Goal: Find specific page/section: Find specific page/section

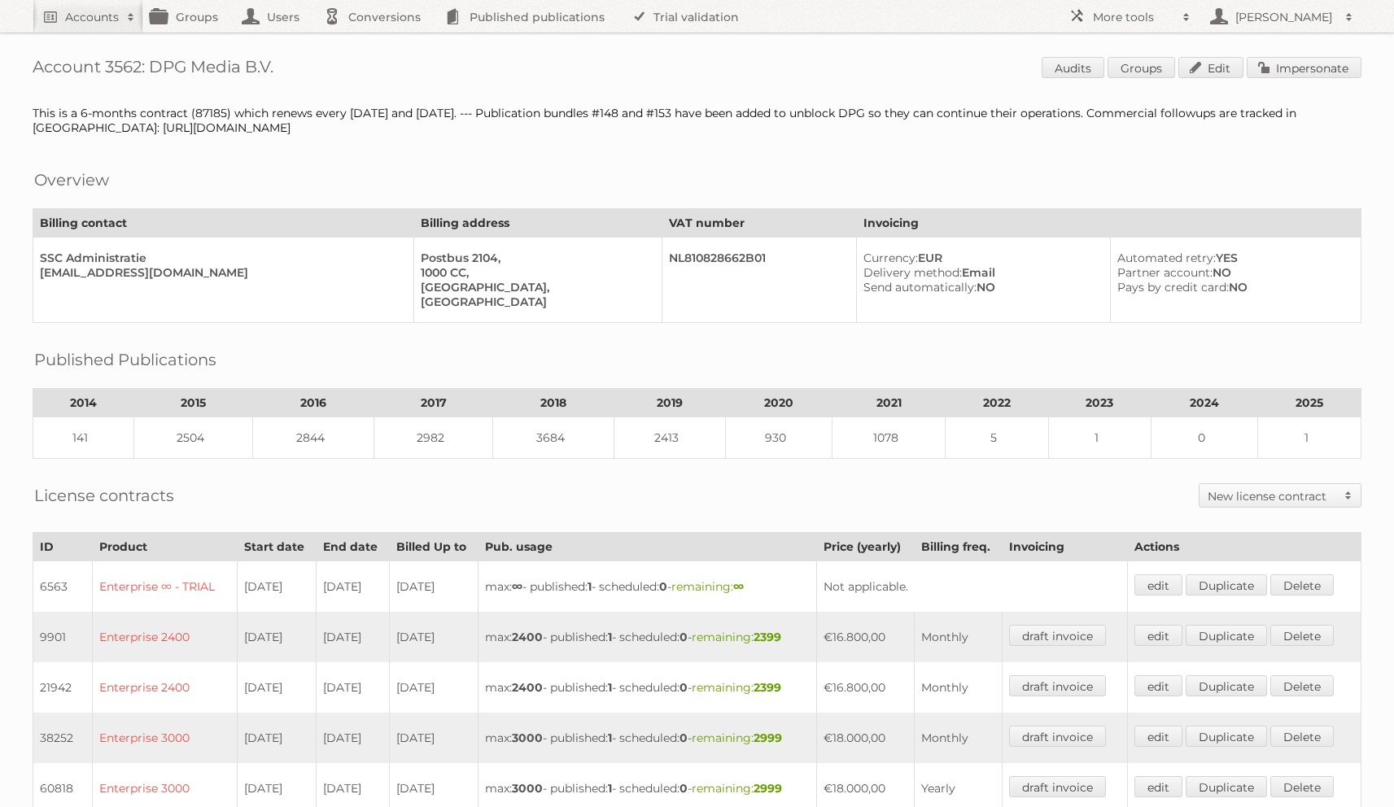
click at [1068, 79] on span "Audits Groups Edit Impersonate" at bounding box center [1202, 69] width 320 height 24
click at [1071, 71] on link "Audits" at bounding box center [1073, 67] width 63 height 21
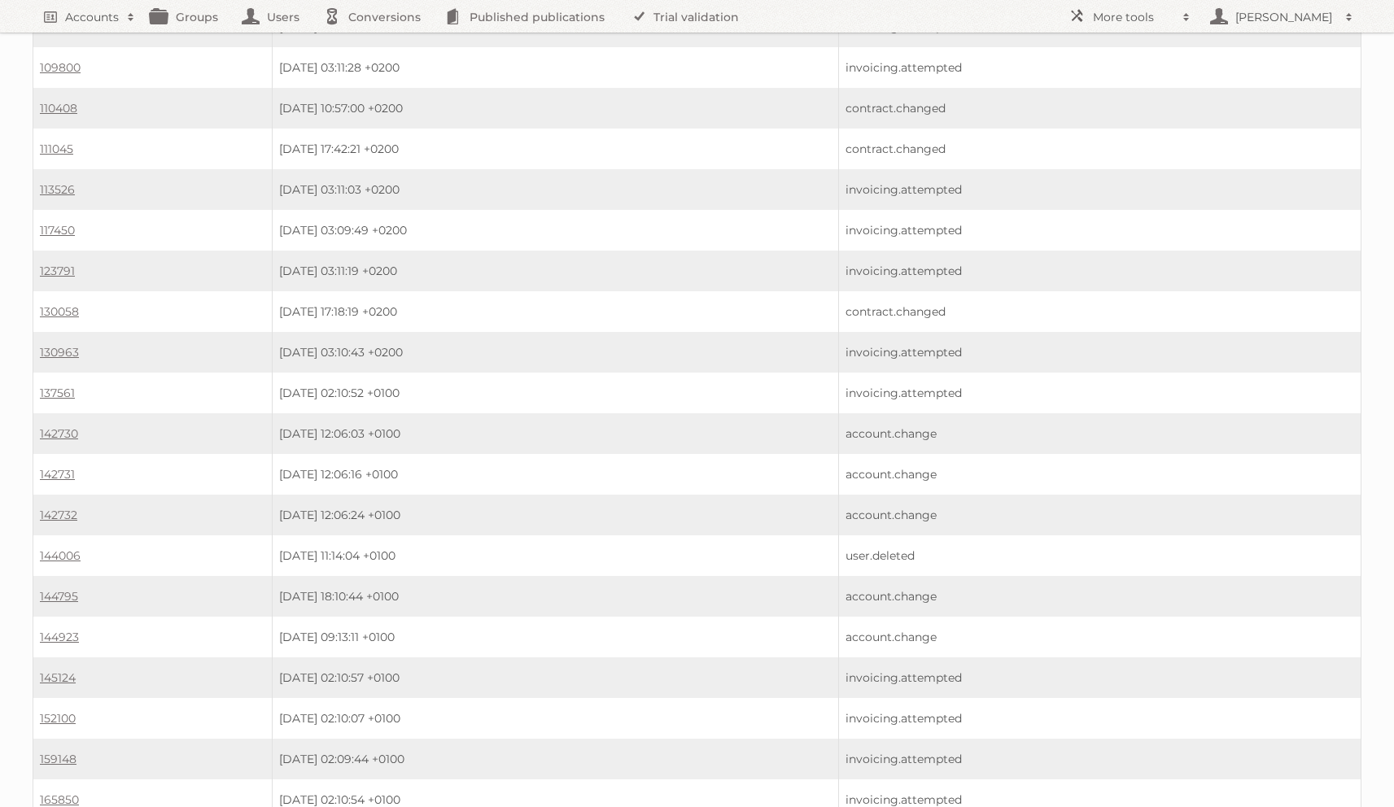
scroll to position [2371, 0]
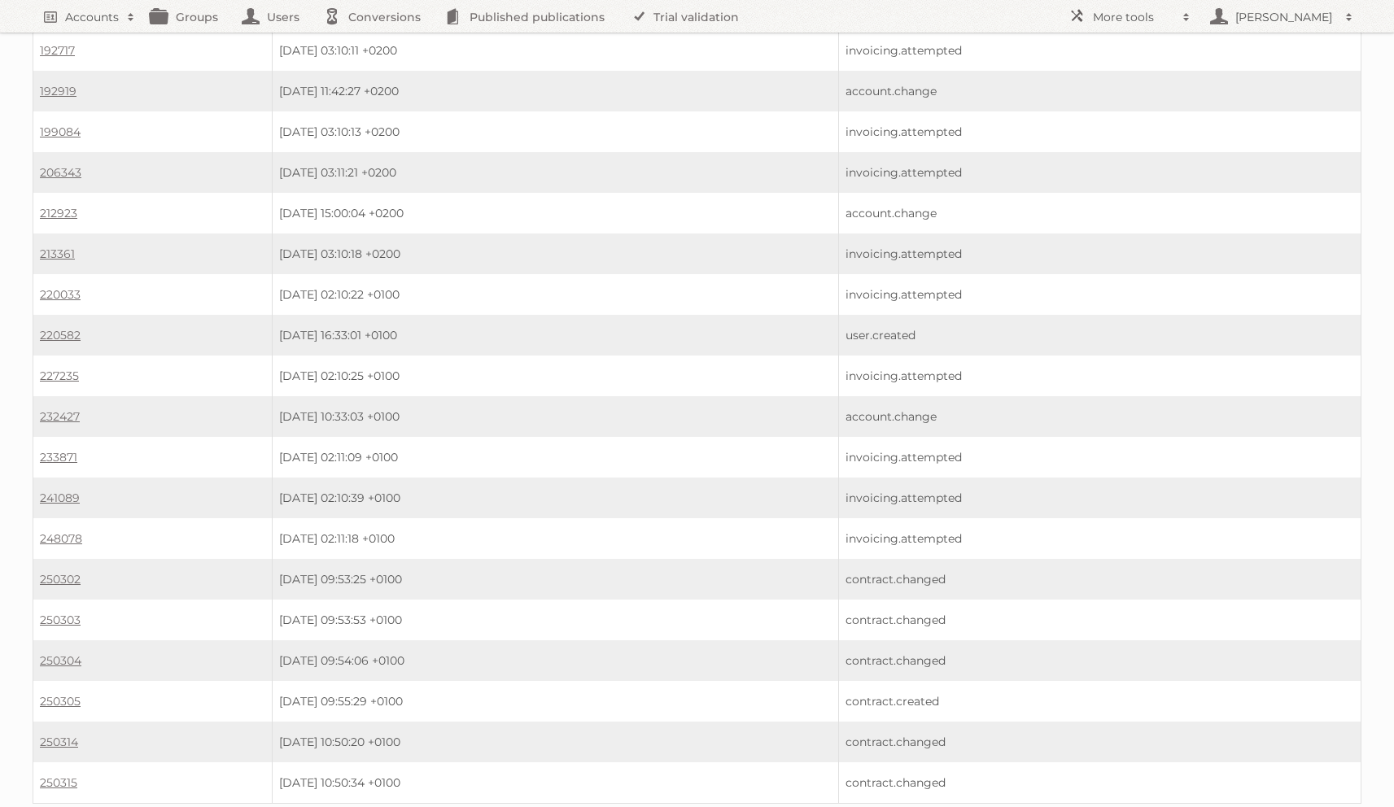
click at [85, 681] on td "250305" at bounding box center [152, 701] width 239 height 41
click at [68, 694] on link "250305" at bounding box center [60, 701] width 41 height 15
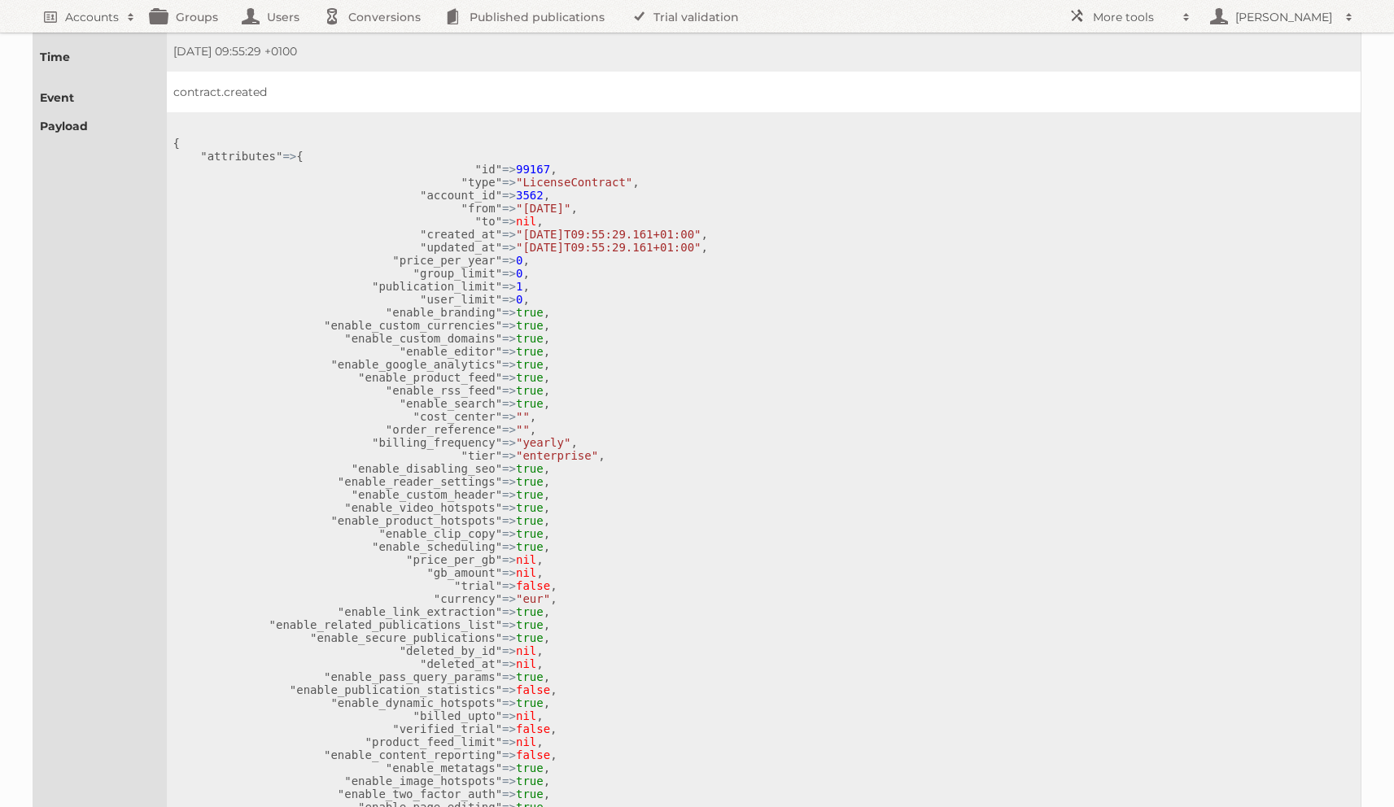
scroll to position [93, 0]
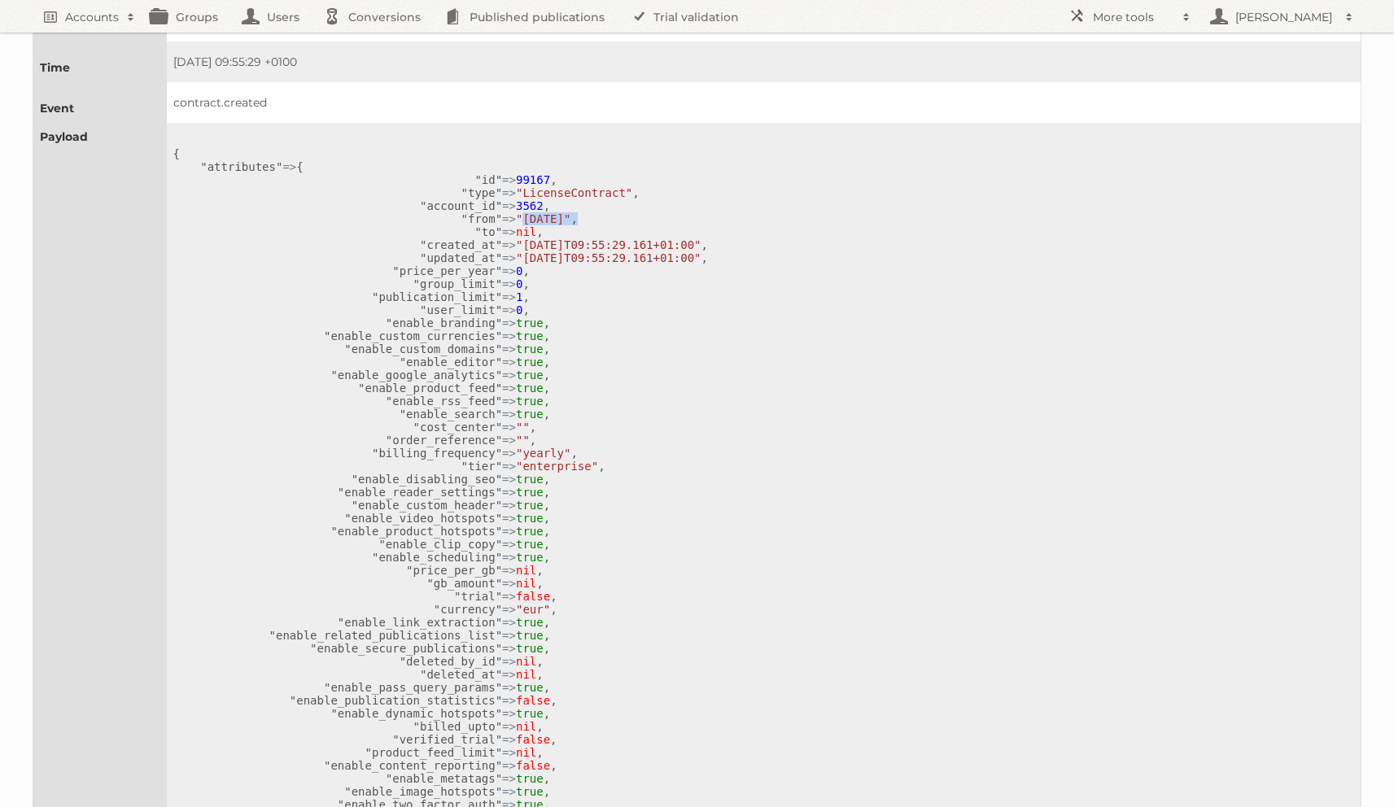
drag, startPoint x: 607, startPoint y: 216, endPoint x: 526, endPoint y: 221, distance: 81.6
click at [526, 221] on pre "{ "attributes" => { "id" => 99167 , "type" => "LicenseContract" , "account_id" …" at bounding box center [760, 713] width 1174 height 1133
copy pre "2023-04-01" ,"
click at [531, 176] on kbd "99167" at bounding box center [533, 179] width 34 height 13
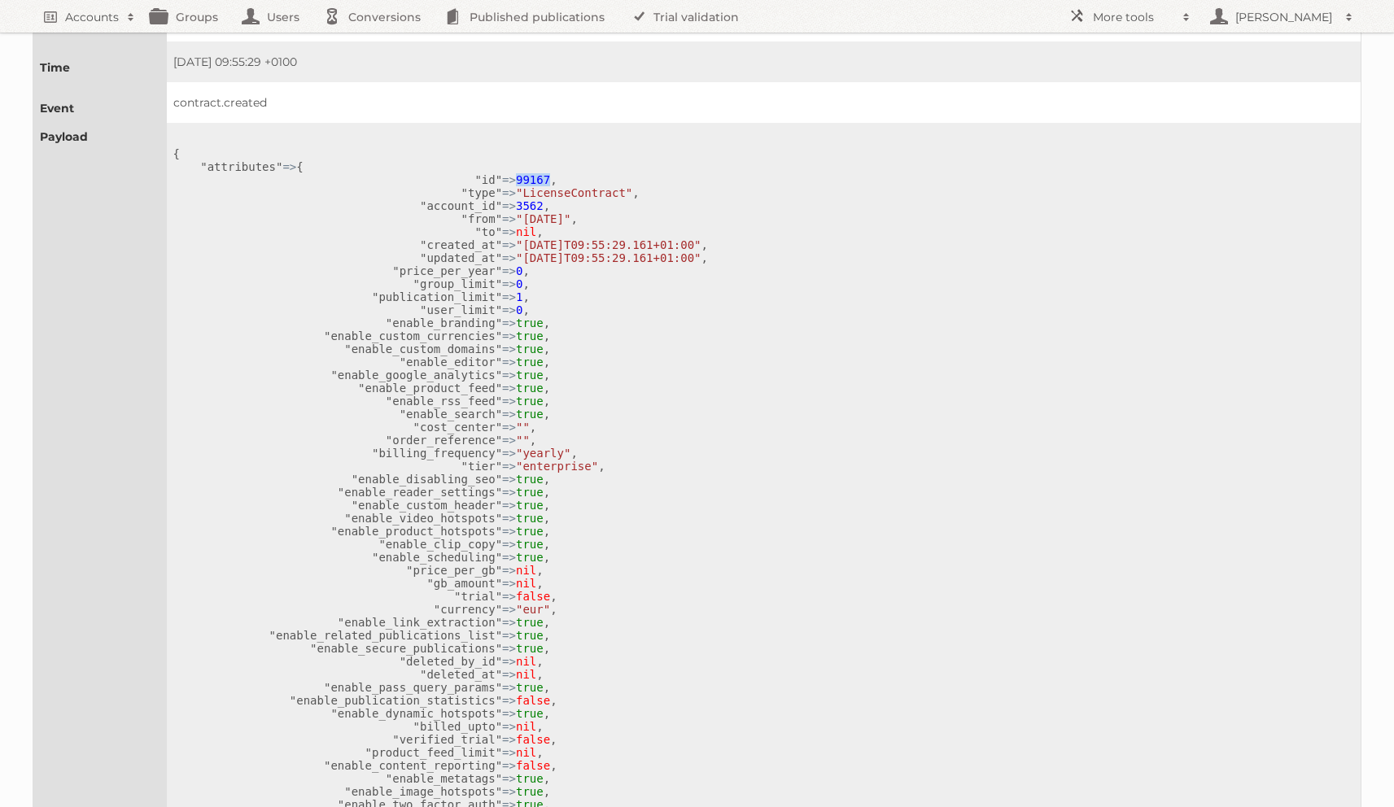
copy kbd "99167"
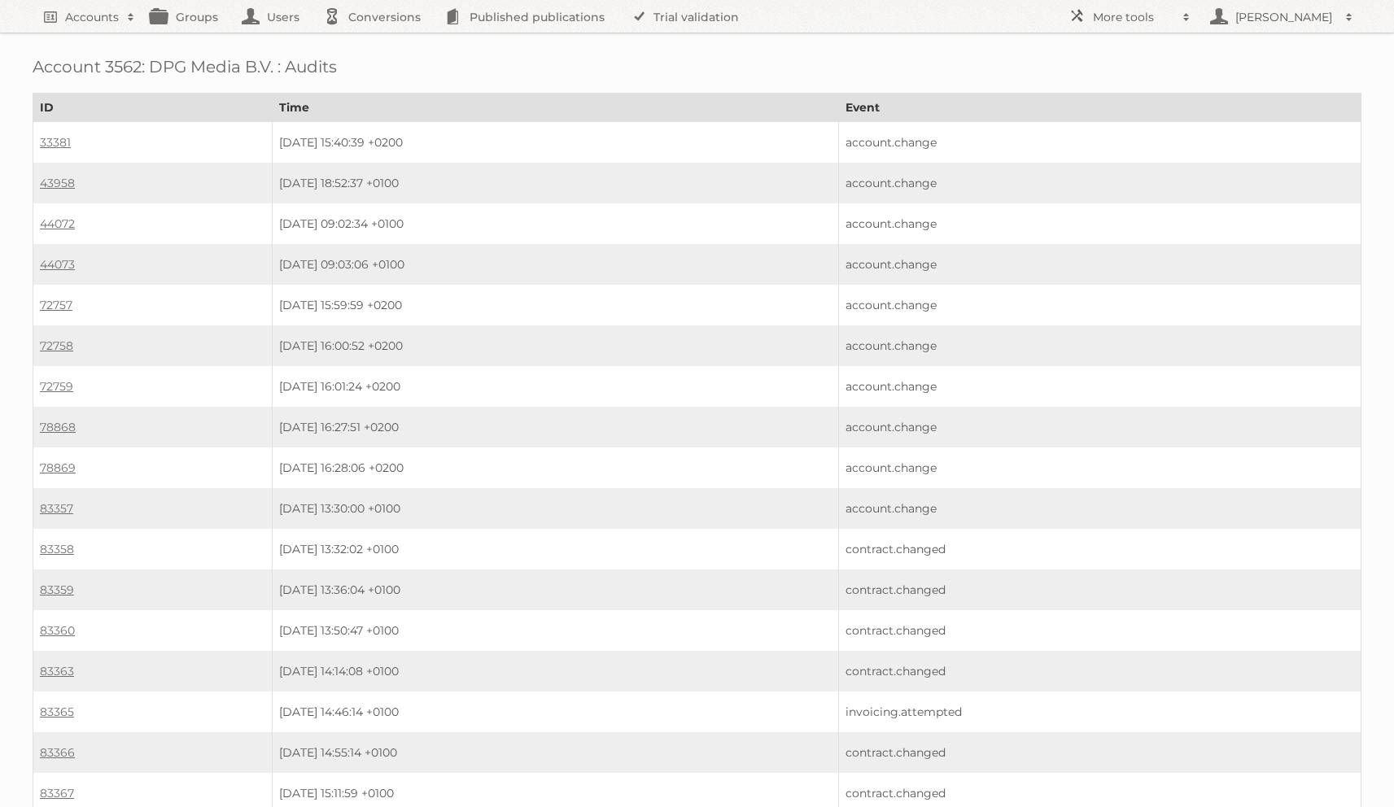
scroll to position [2371, 0]
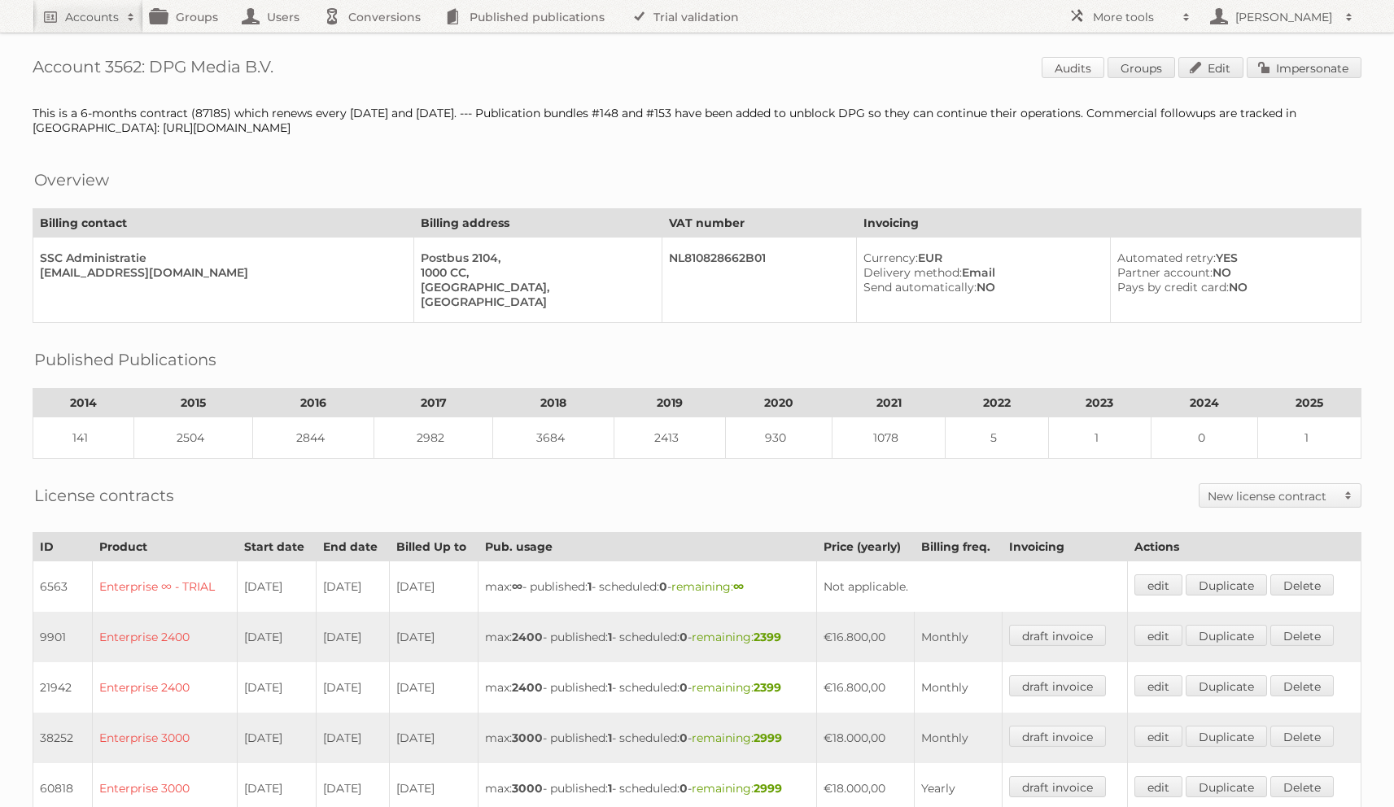
click at [1070, 74] on link "Audits" at bounding box center [1073, 67] width 63 height 21
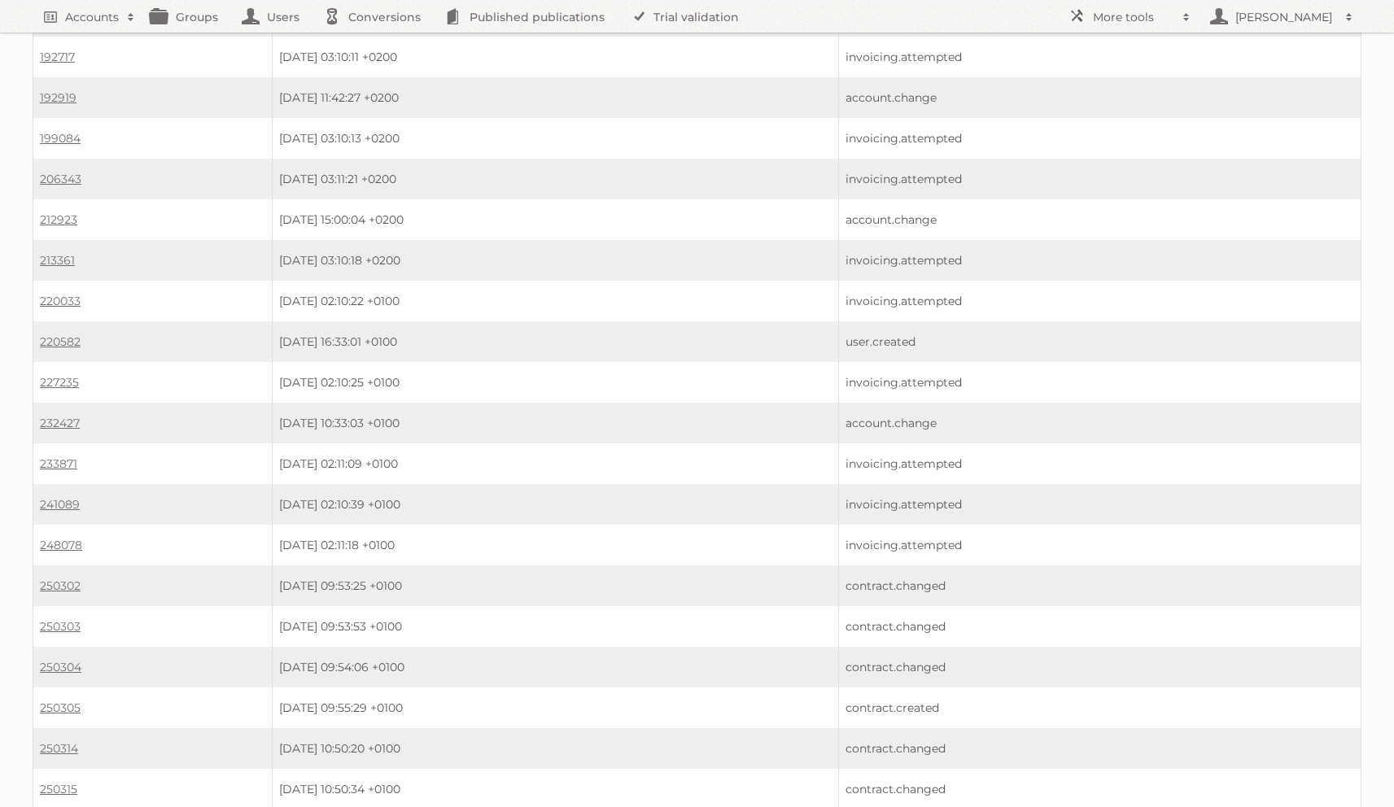
scroll to position [2371, 0]
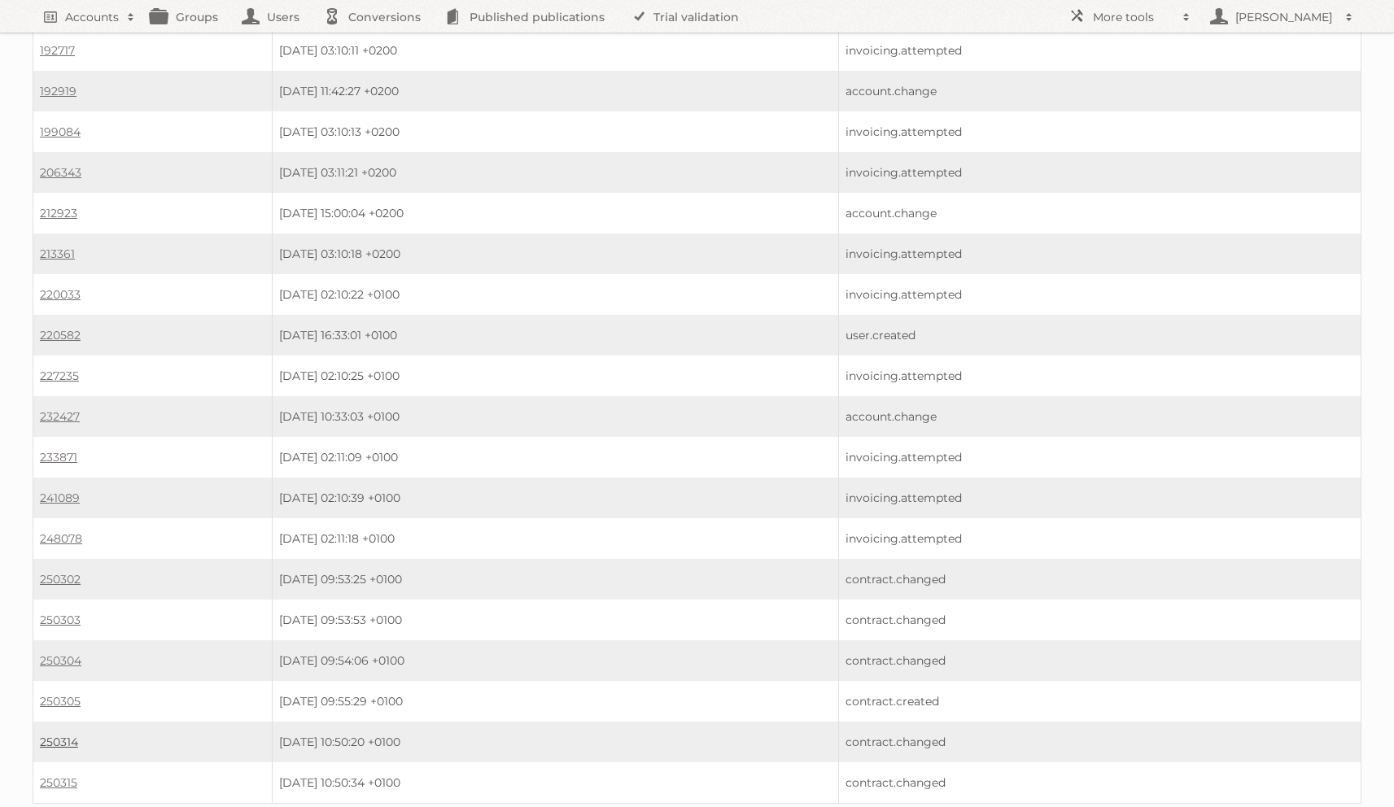
click at [69, 735] on link "250314" at bounding box center [59, 742] width 38 height 15
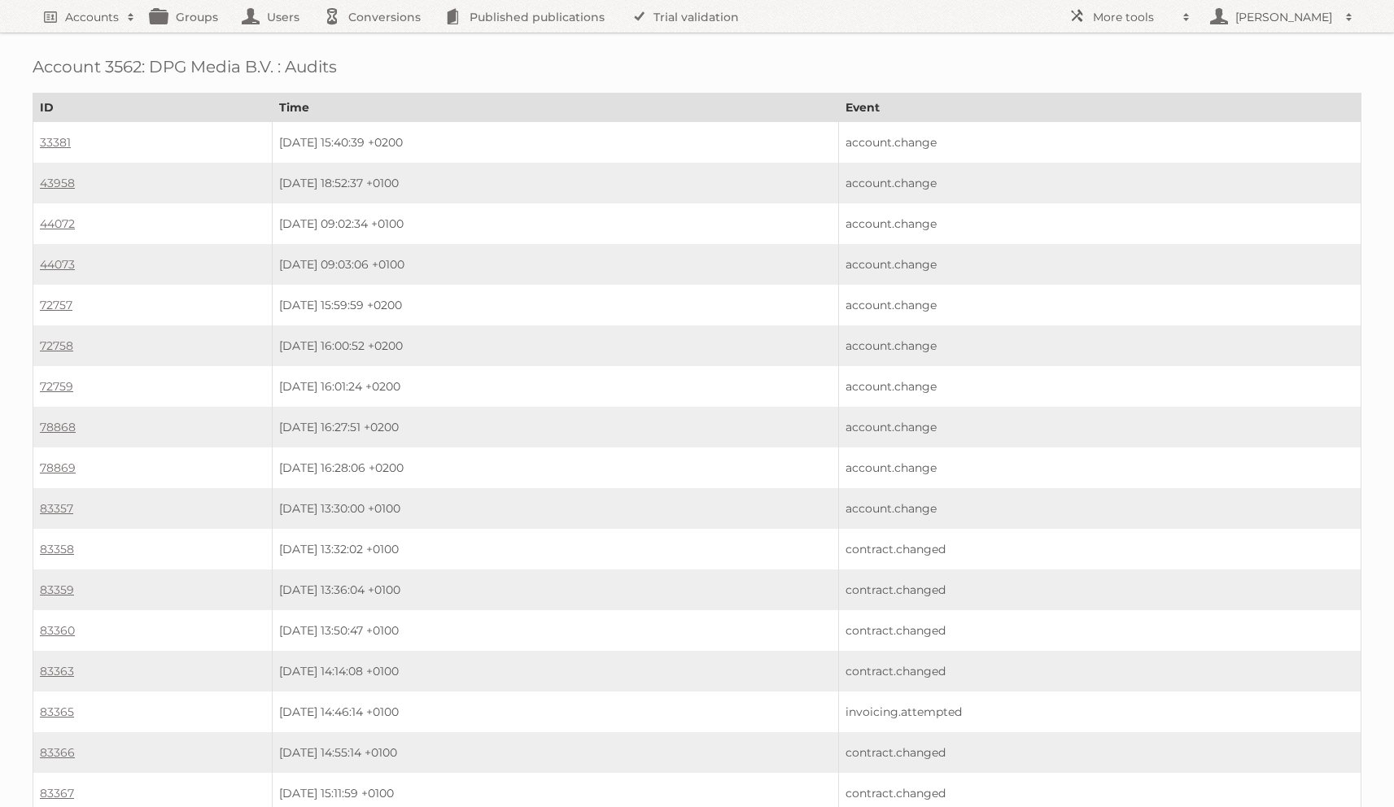
scroll to position [2371, 0]
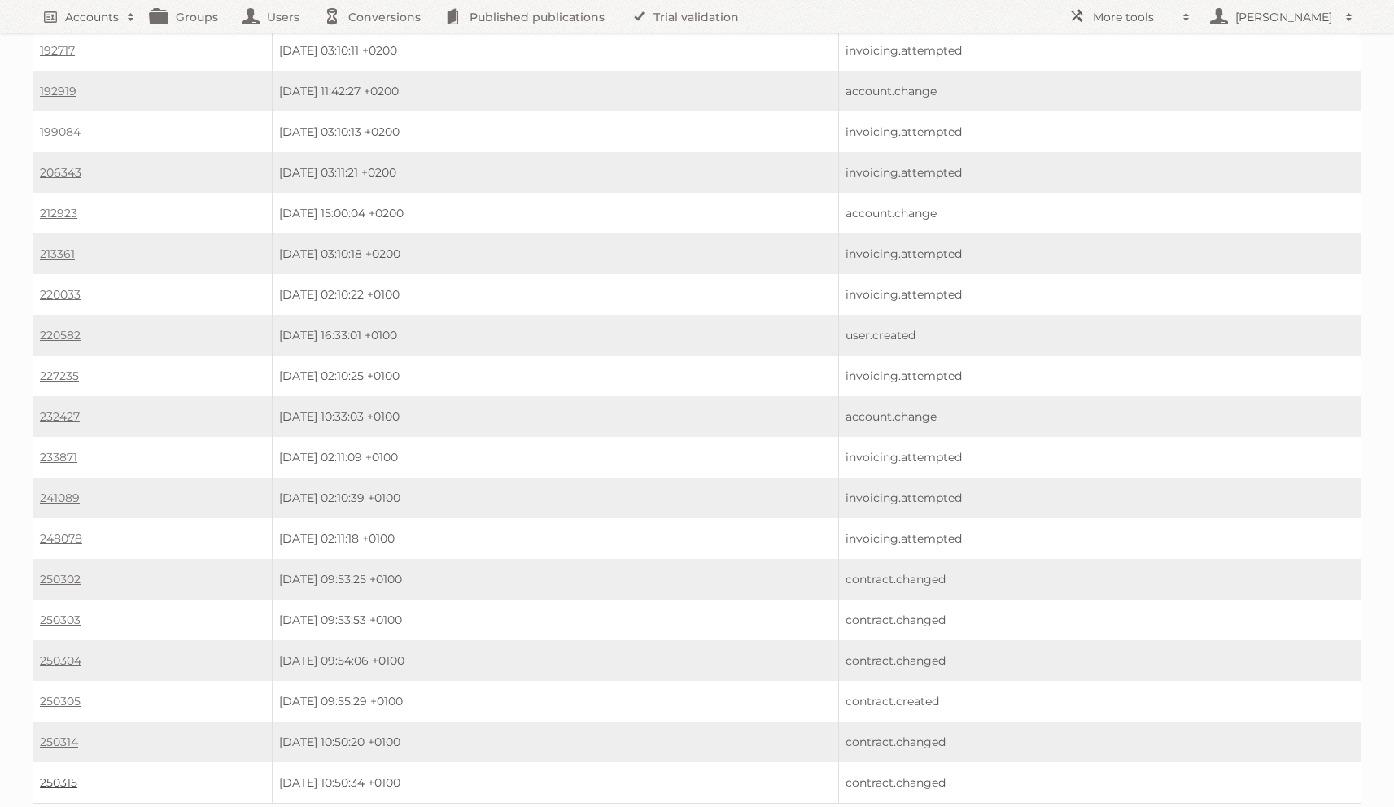
click at [61, 776] on link "250315" at bounding box center [58, 783] width 37 height 15
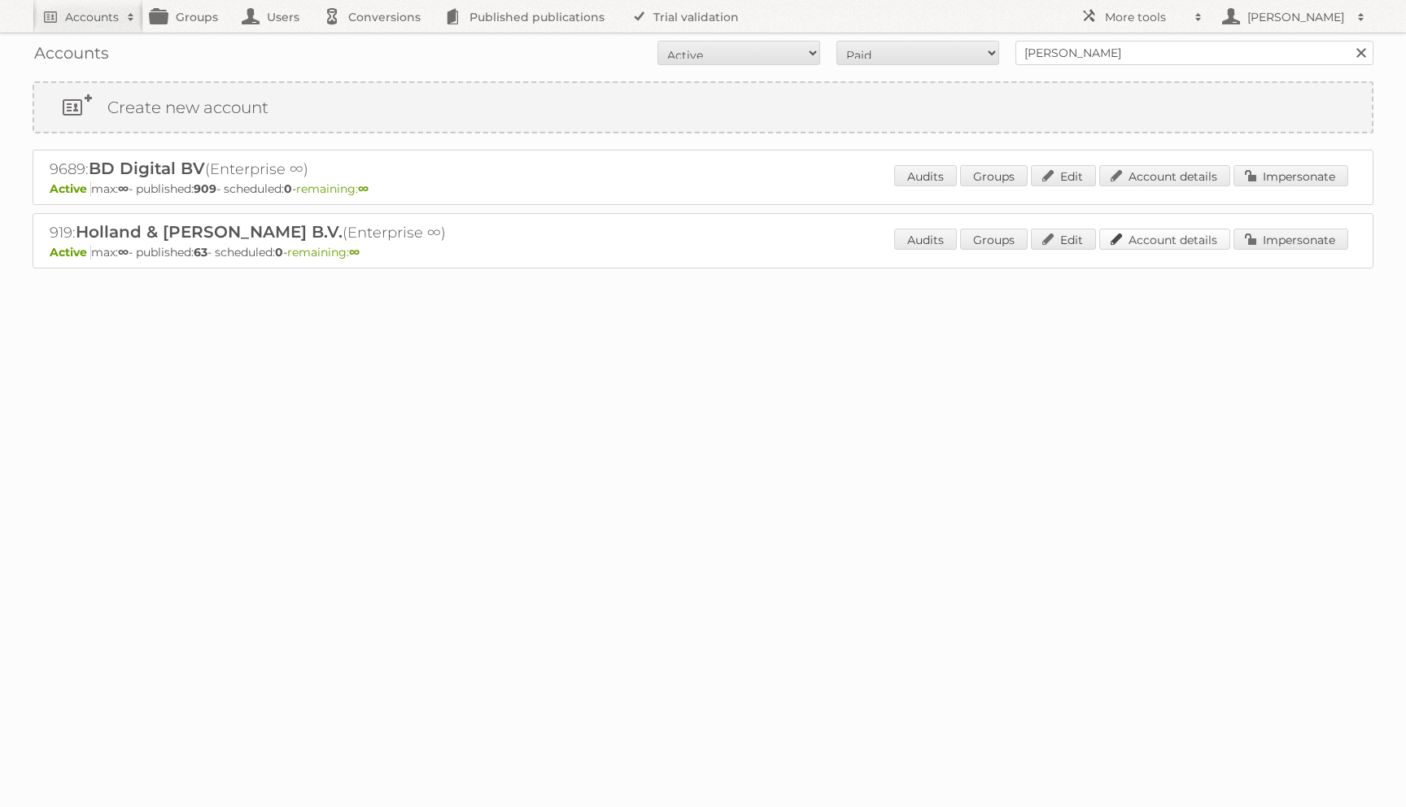
click at [1128, 245] on link "Account details" at bounding box center [1165, 239] width 131 height 21
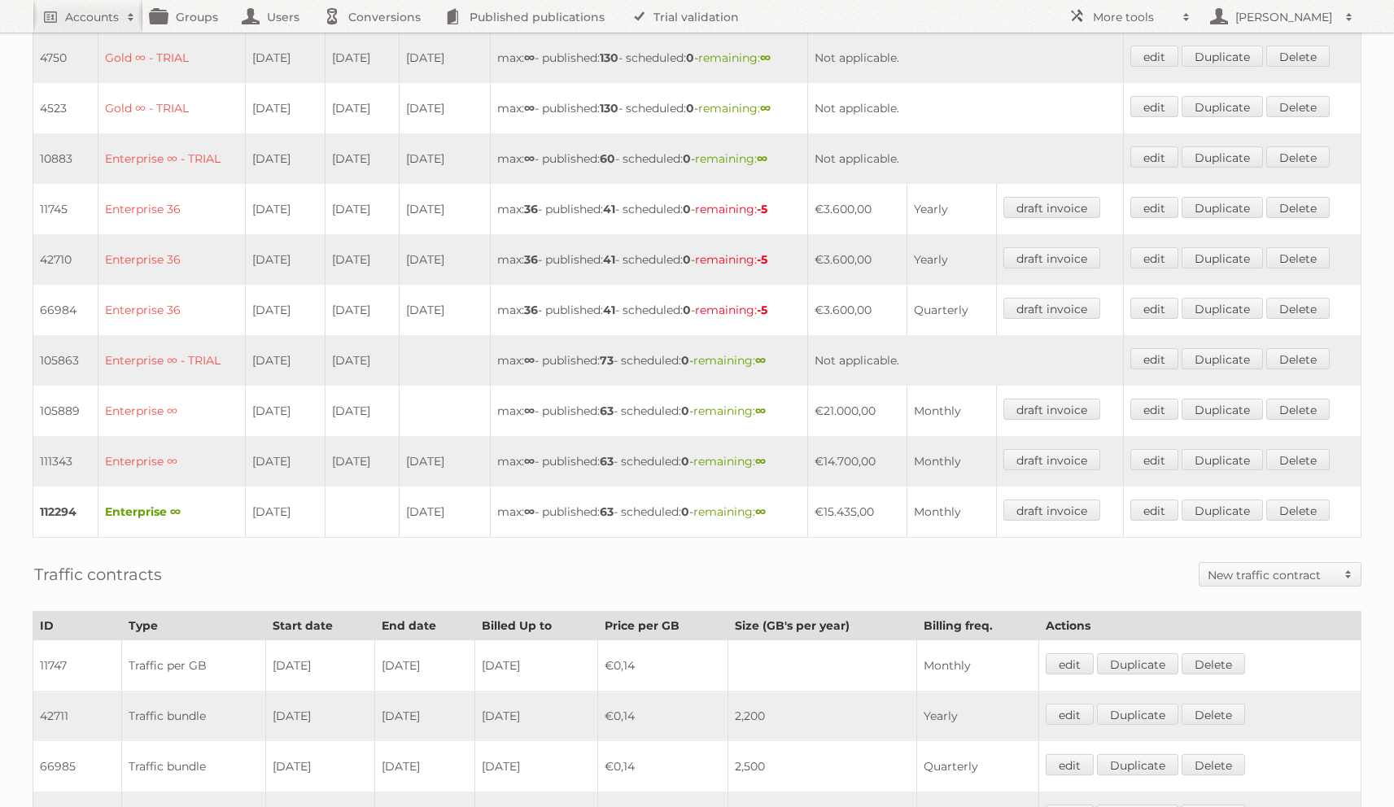
scroll to position [816, 0]
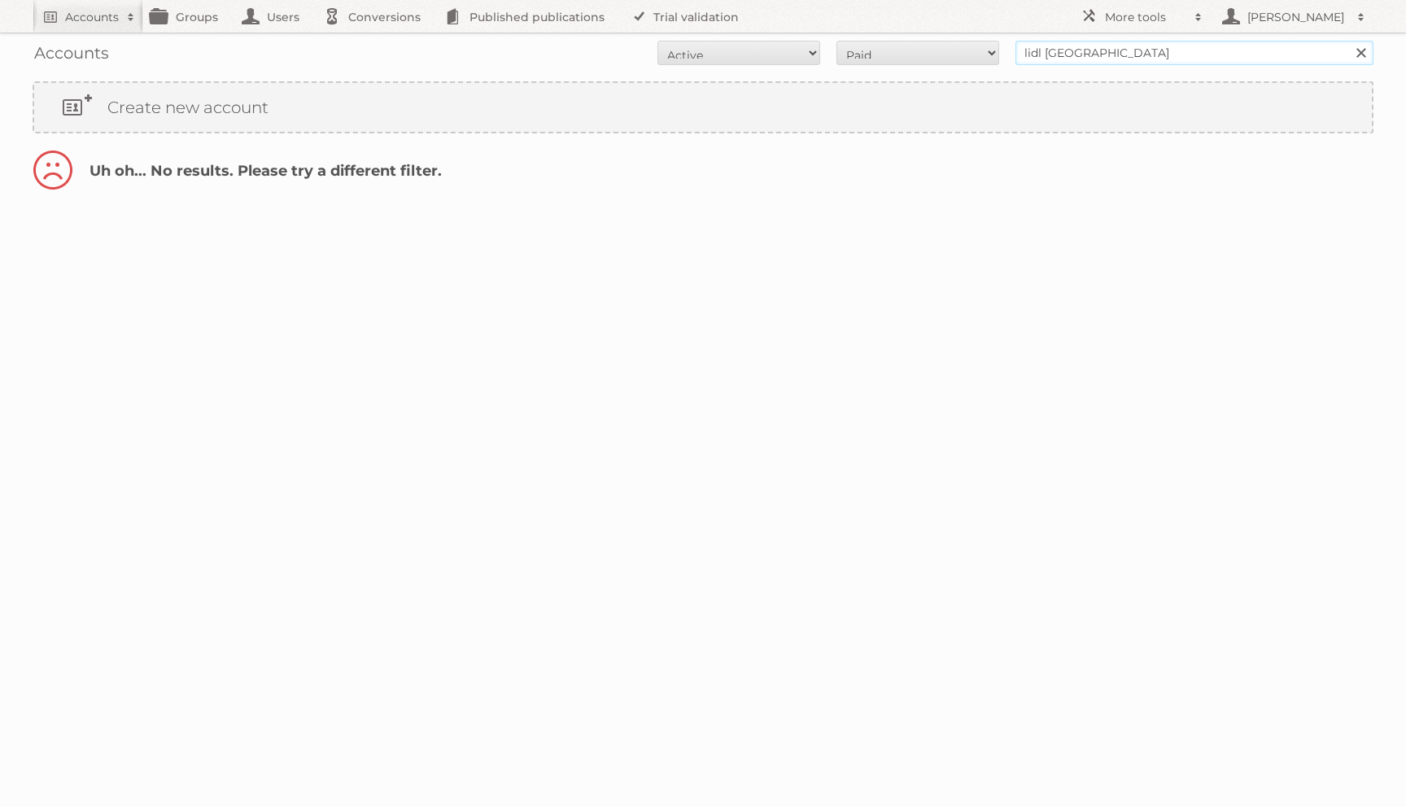
click at [1157, 55] on input "lidl poland" at bounding box center [1195, 53] width 358 height 24
click at [1157, 54] on input "lidl poland" at bounding box center [1195, 53] width 358 height 24
type input "lid"
click at [1349, 41] on input "Search" at bounding box center [1361, 53] width 24 height 24
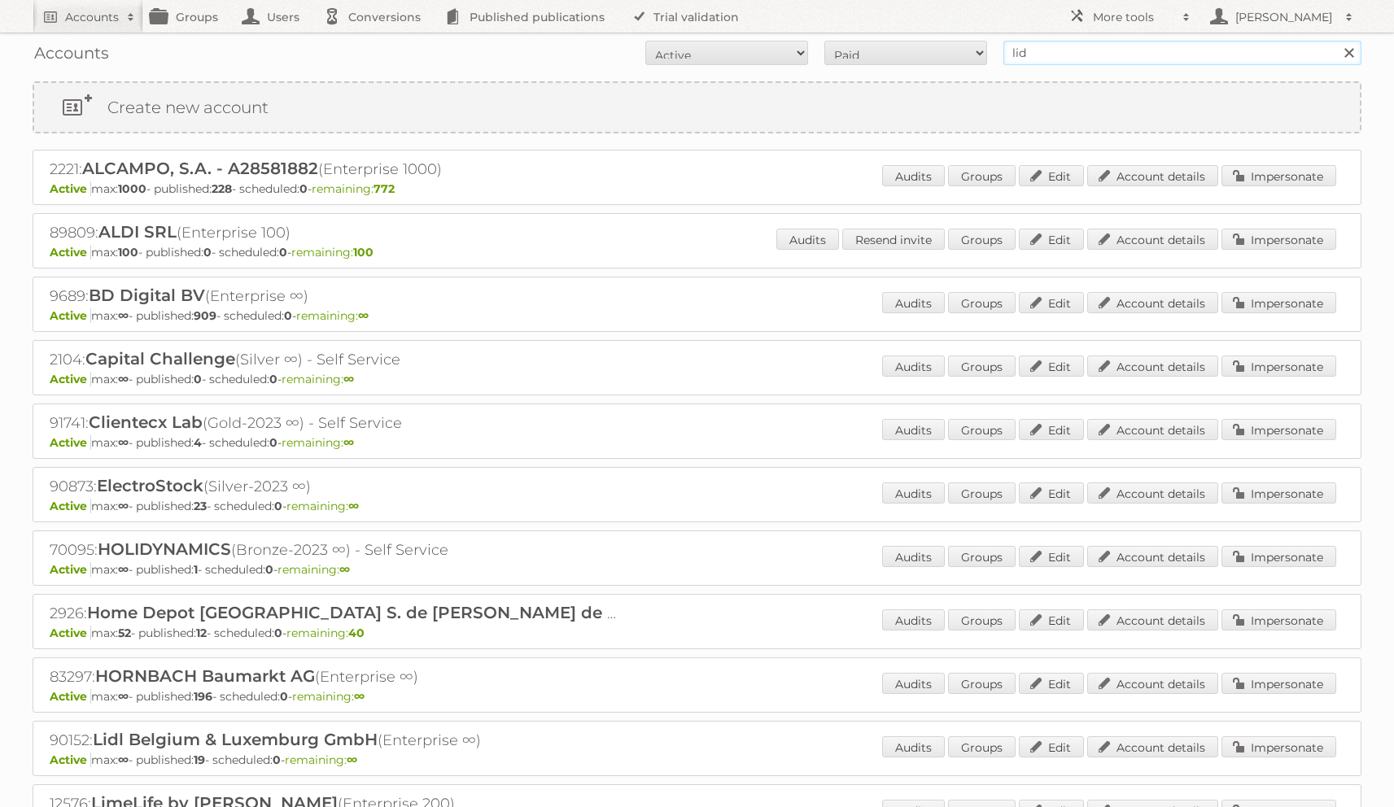
click at [1150, 55] on input "lid" at bounding box center [1183, 53] width 358 height 24
type input "lidl"
click at [1336, 41] on input "Search" at bounding box center [1348, 53] width 24 height 24
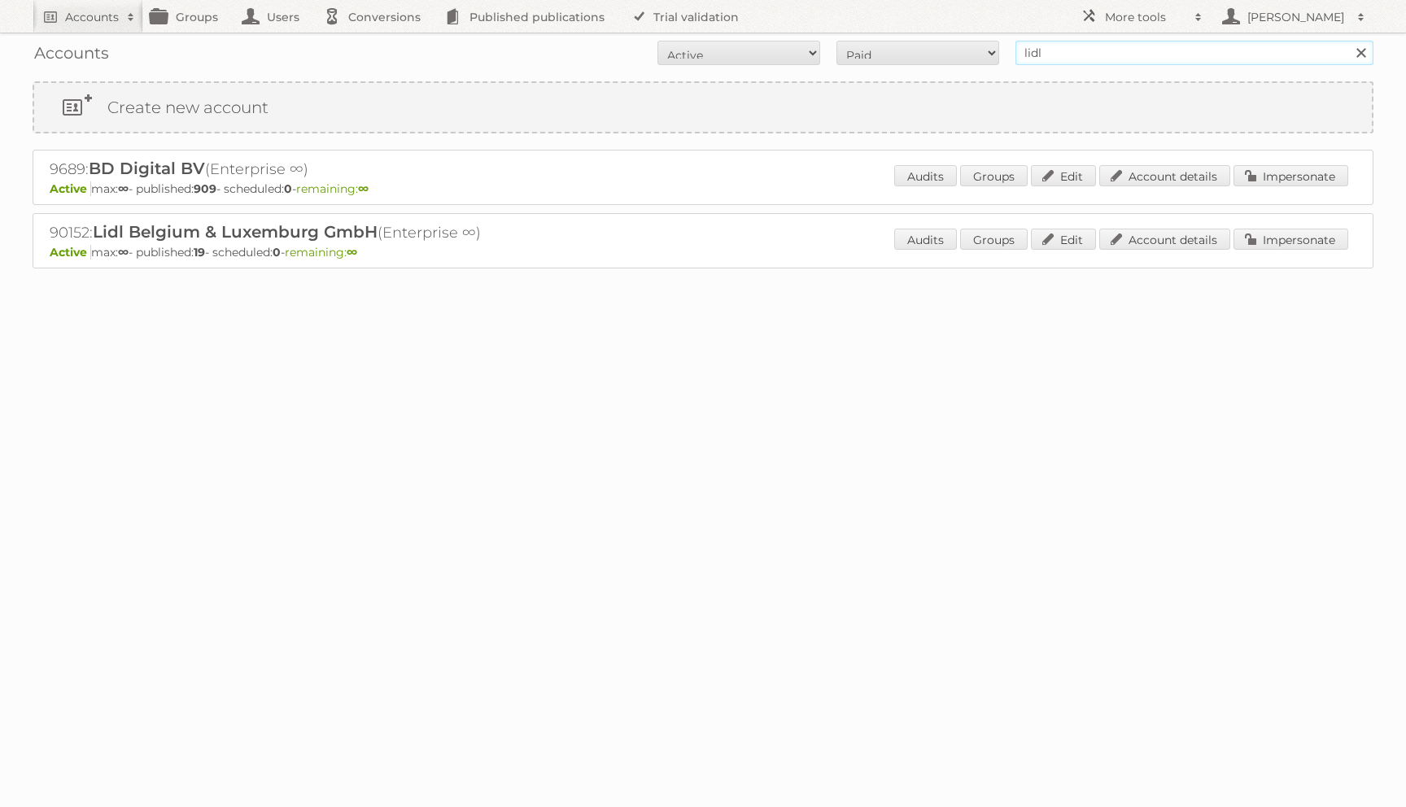
click at [1048, 54] on input "lidl" at bounding box center [1195, 53] width 358 height 24
type input "maxroy"
click at [1349, 41] on input "Search" at bounding box center [1361, 53] width 24 height 24
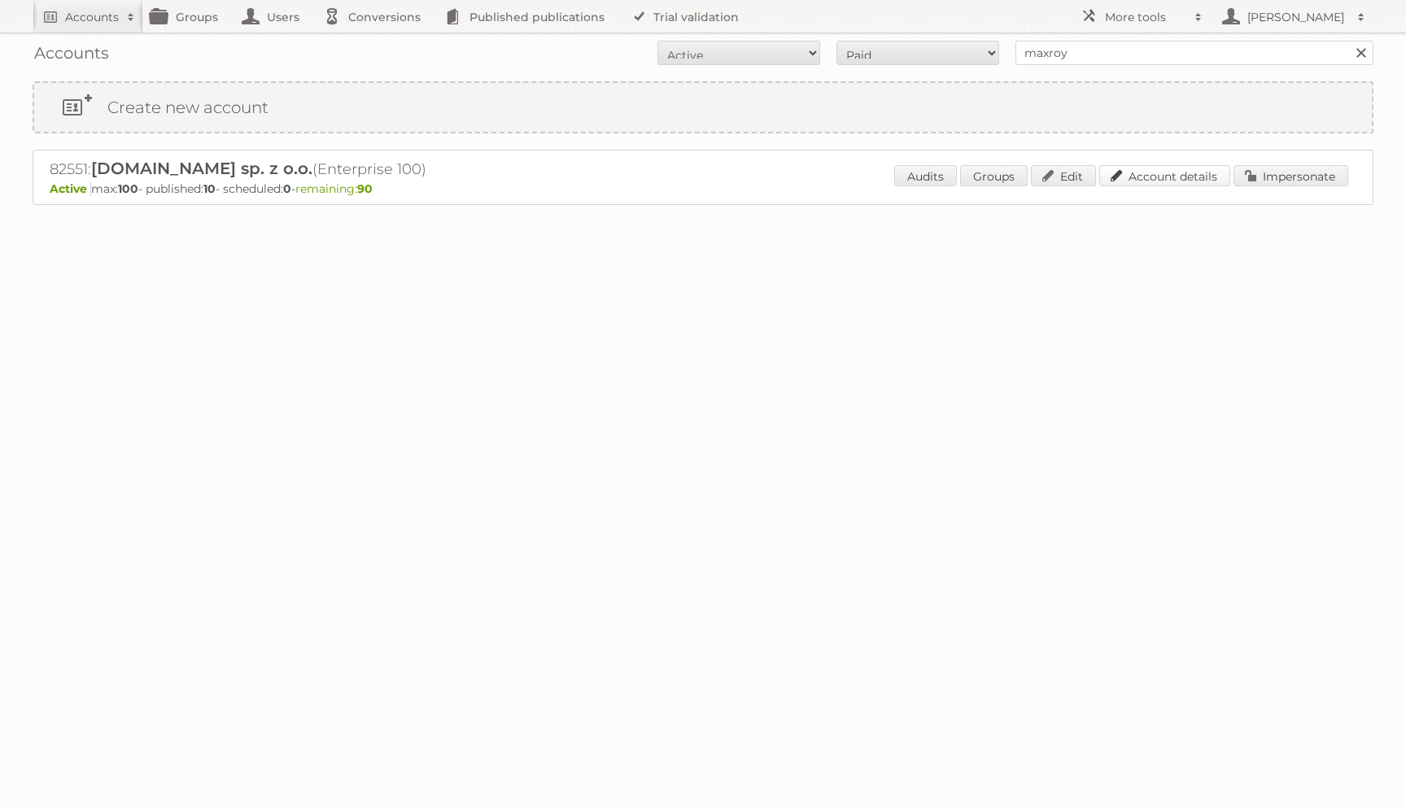
click at [1180, 172] on link "Account details" at bounding box center [1165, 175] width 131 height 21
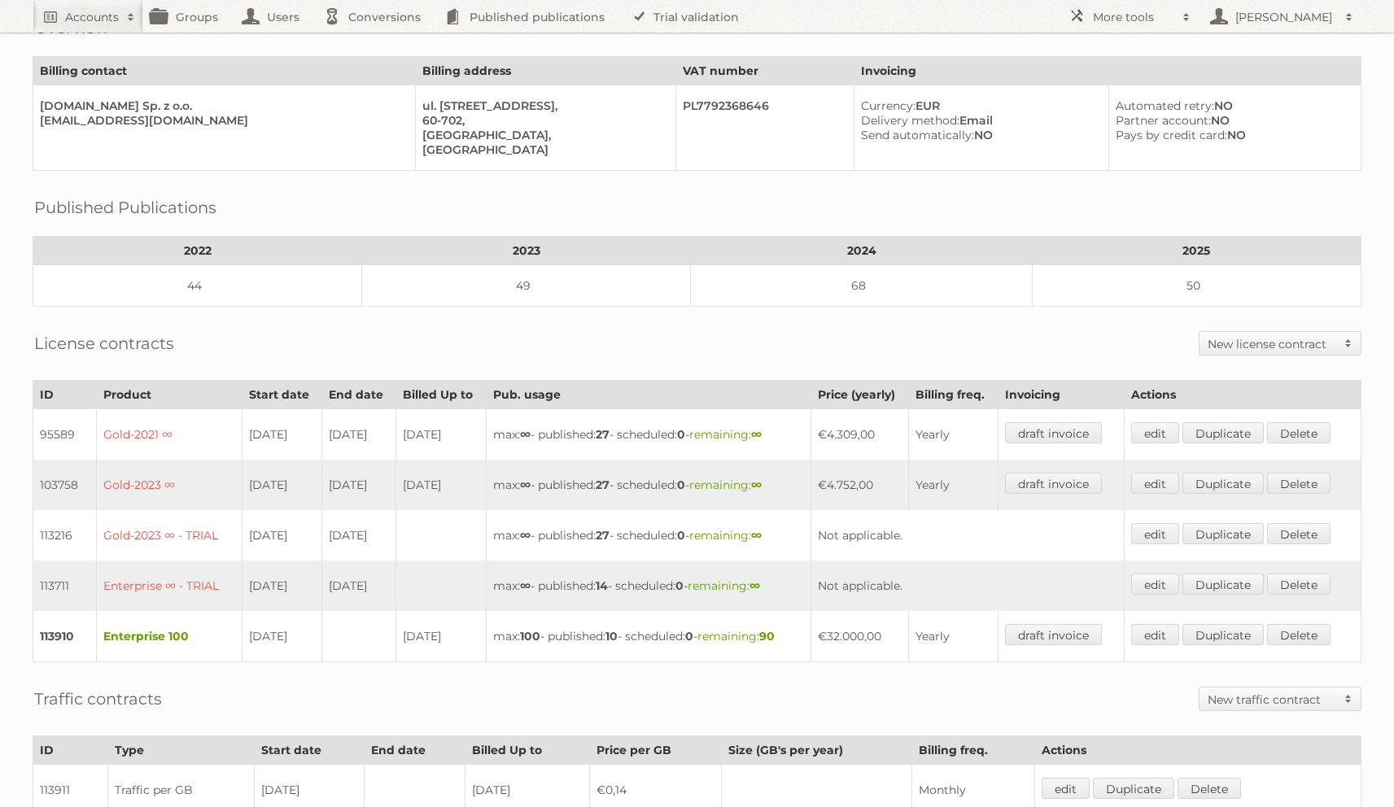
scroll to position [101, 0]
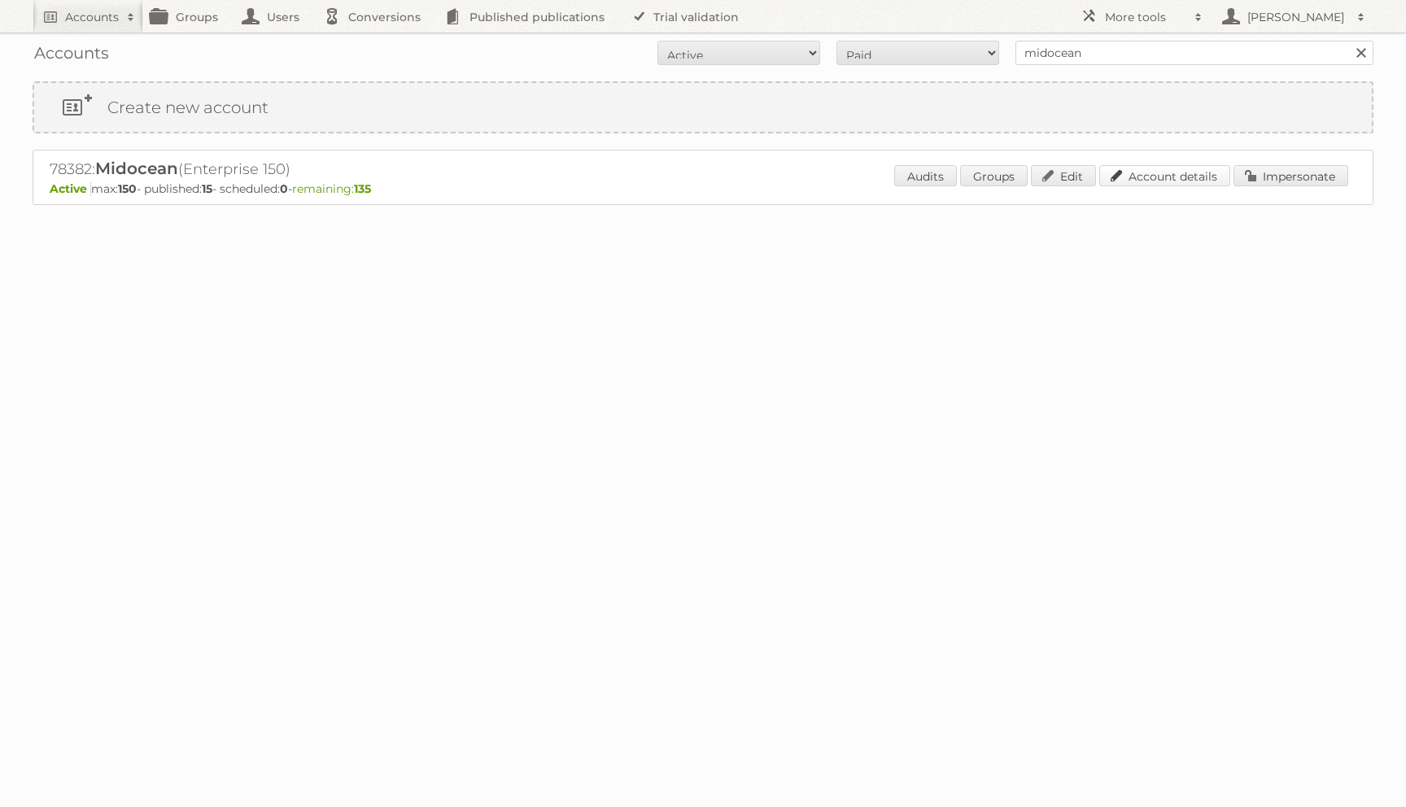
click at [1157, 177] on link "Account details" at bounding box center [1165, 175] width 131 height 21
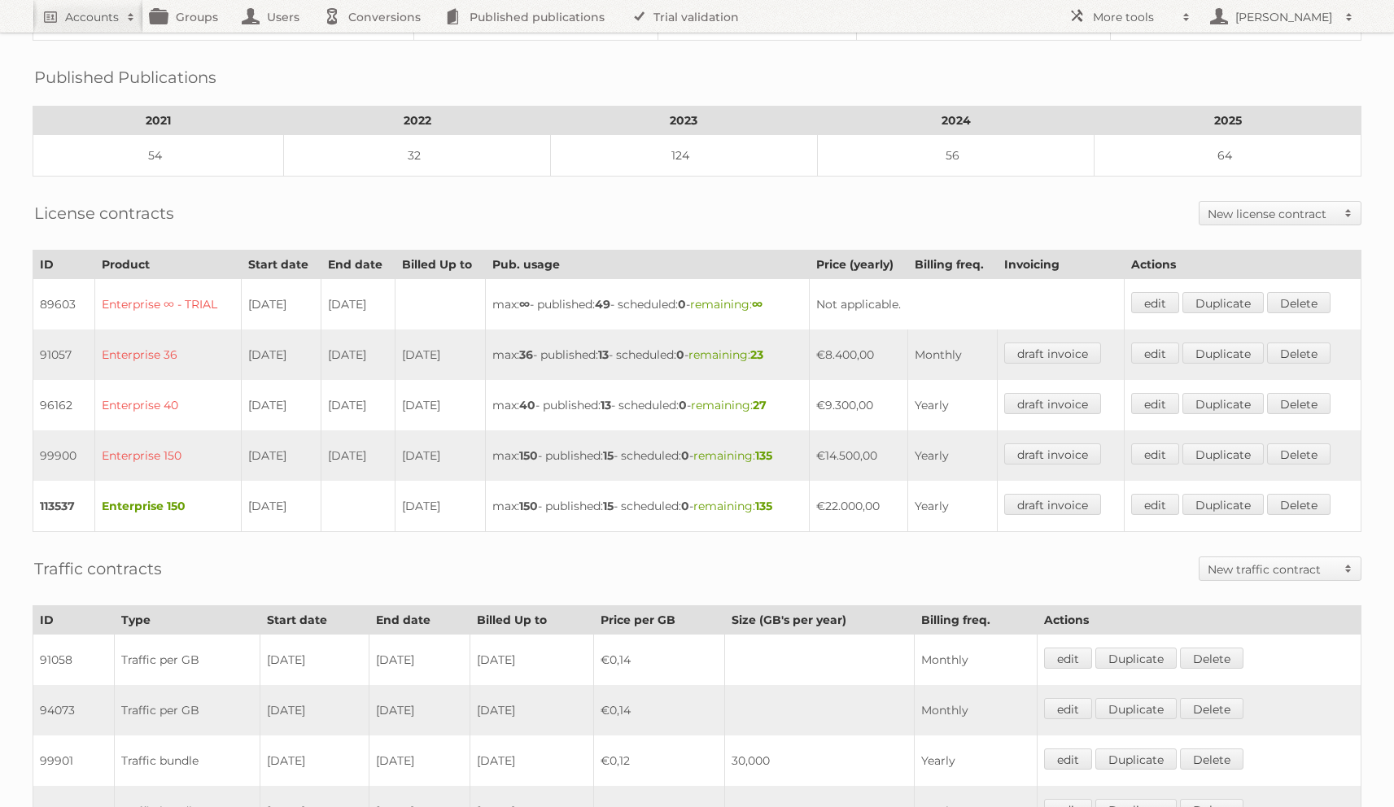
scroll to position [304, 0]
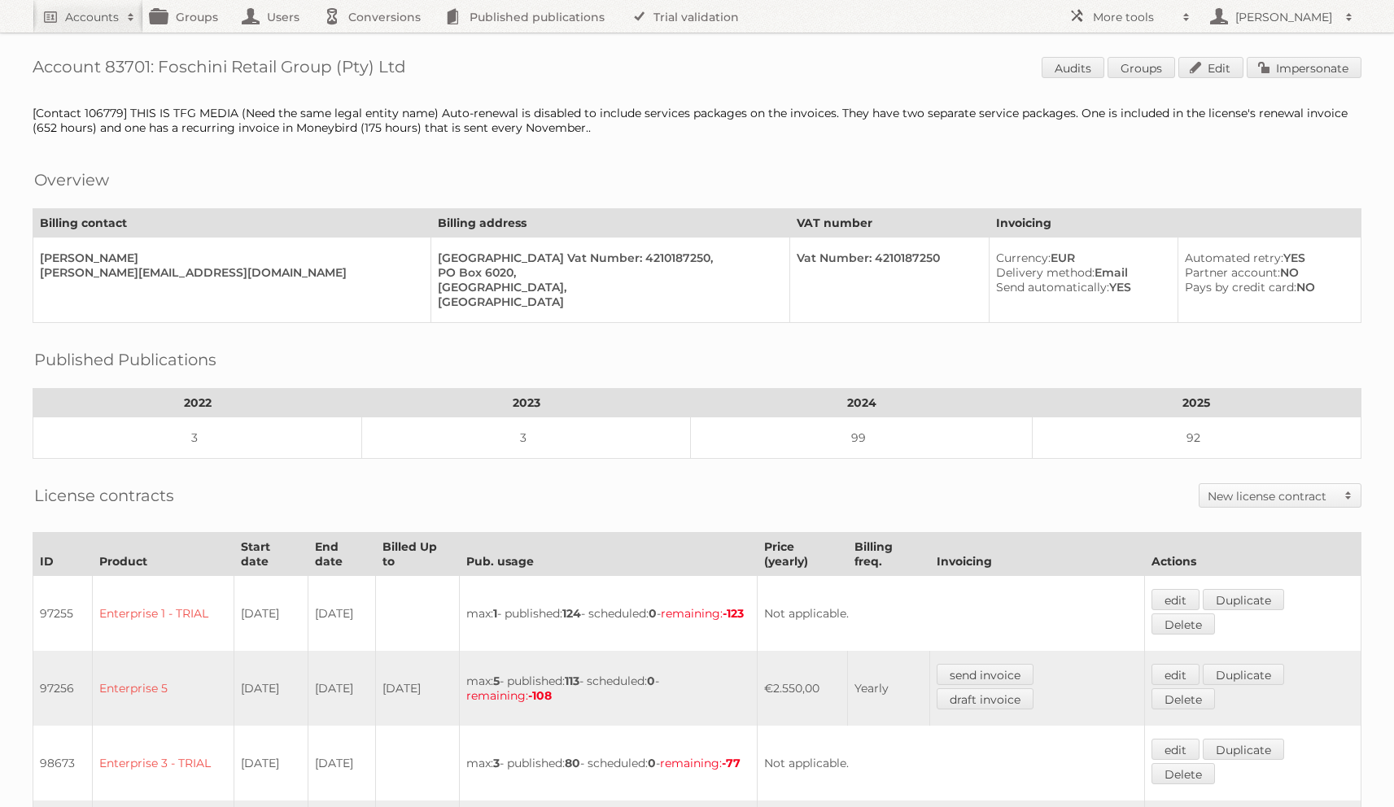
click at [116, 61] on h1 "Account 83701: Foschini Retail Group (Pty) Ltd Audits Groups Edit Impersonate" at bounding box center [697, 69] width 1329 height 24
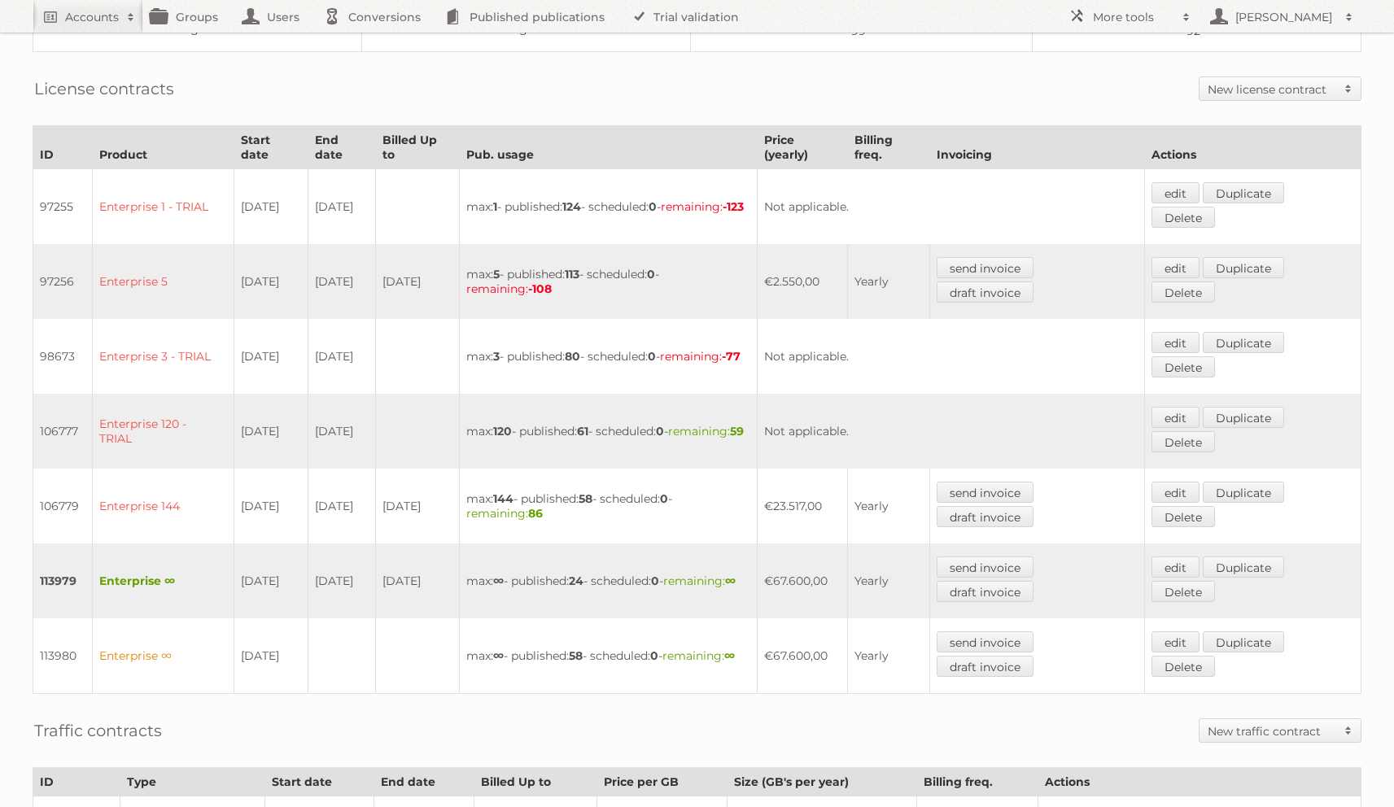
scroll to position [408, 0]
drag, startPoint x: 249, startPoint y: 491, endPoint x: 321, endPoint y: 505, distance: 72.9
click at [321, 505] on tr "106779 Enterprise 144 01-04-2024 30-06-2025 31-03-2026 max: 144 - published: 58…" at bounding box center [697, 505] width 1328 height 75
click at [330, 502] on td "30-06-2025" at bounding box center [342, 505] width 68 height 75
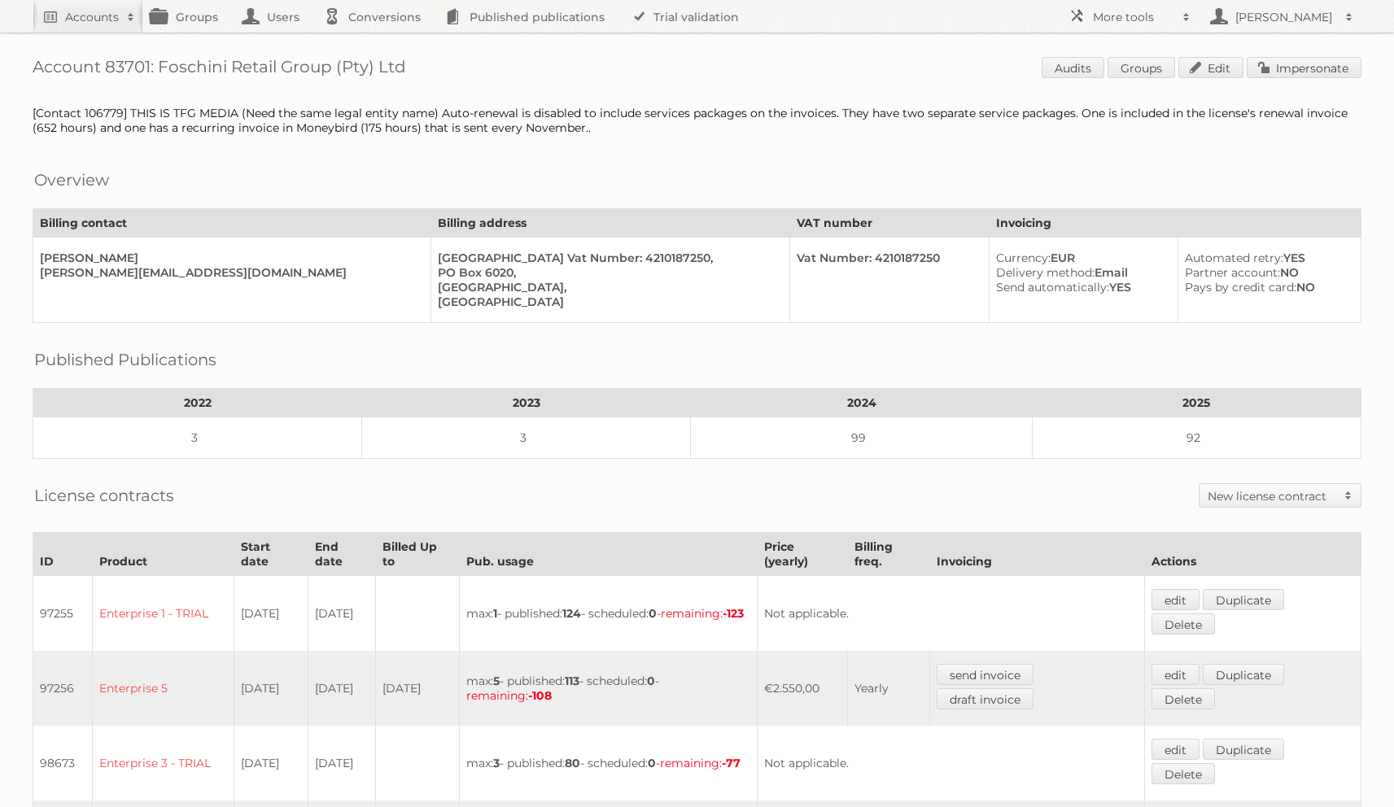
scroll to position [10, 0]
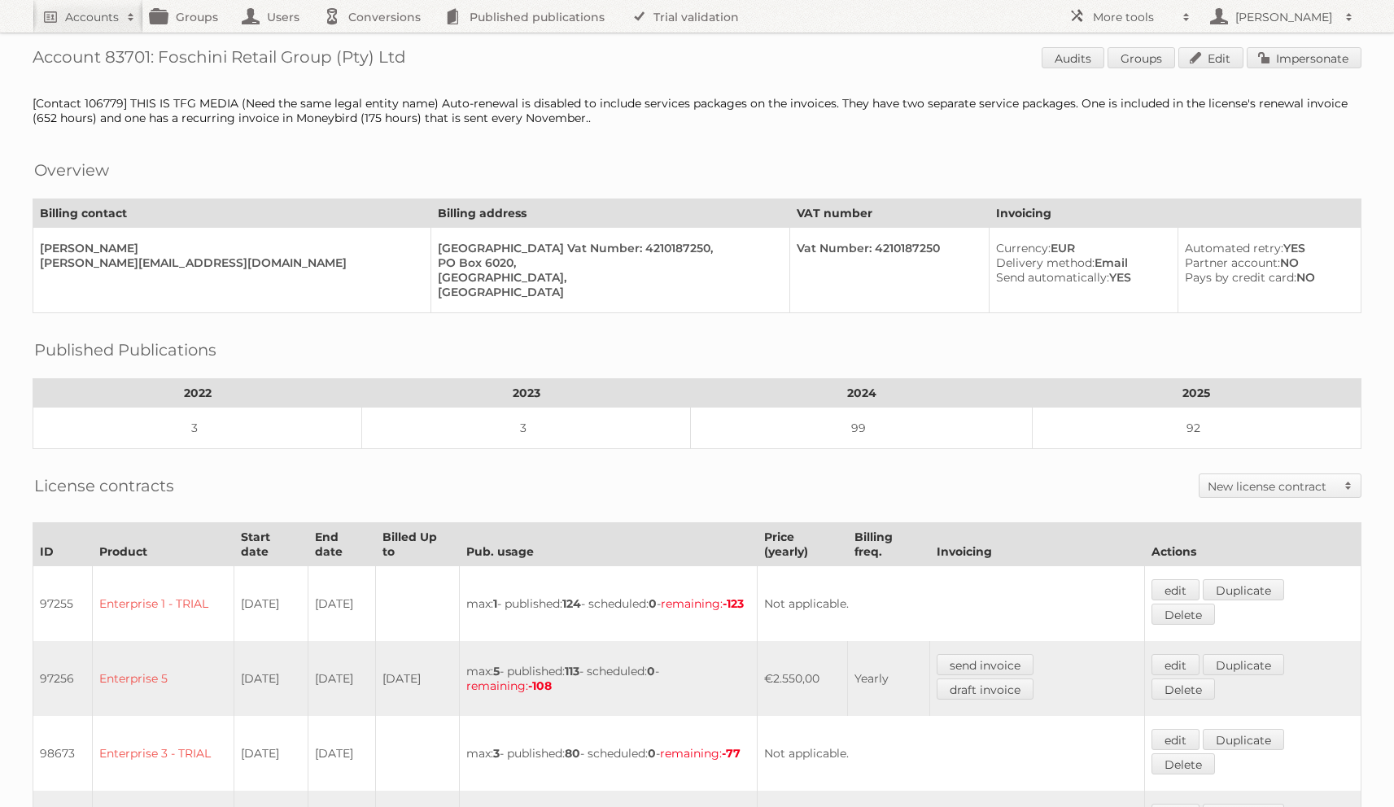
click at [113, 123] on div "[Contact 106779] THIS IS TFG MEDIA (Need the same legal entity name) Auto-renew…" at bounding box center [697, 110] width 1329 height 29
drag, startPoint x: 120, startPoint y: 124, endPoint x: 304, endPoint y: 141, distance: 184.7
click at [304, 141] on div "Account 83701: Foschini Retail Group (Pty) Ltd Audits Groups Edit Impersonate […" at bounding box center [697, 761] width 1394 height 1542
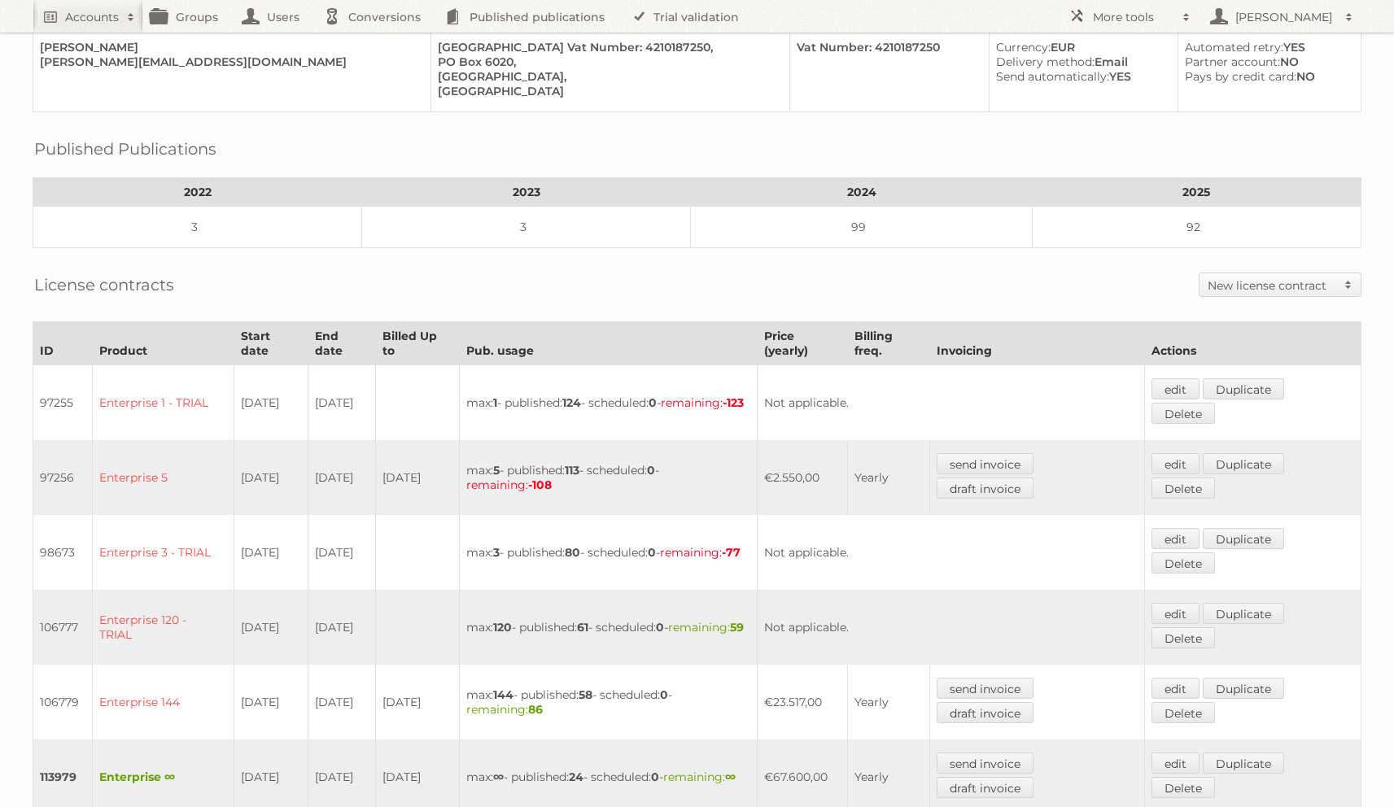
scroll to position [0, 0]
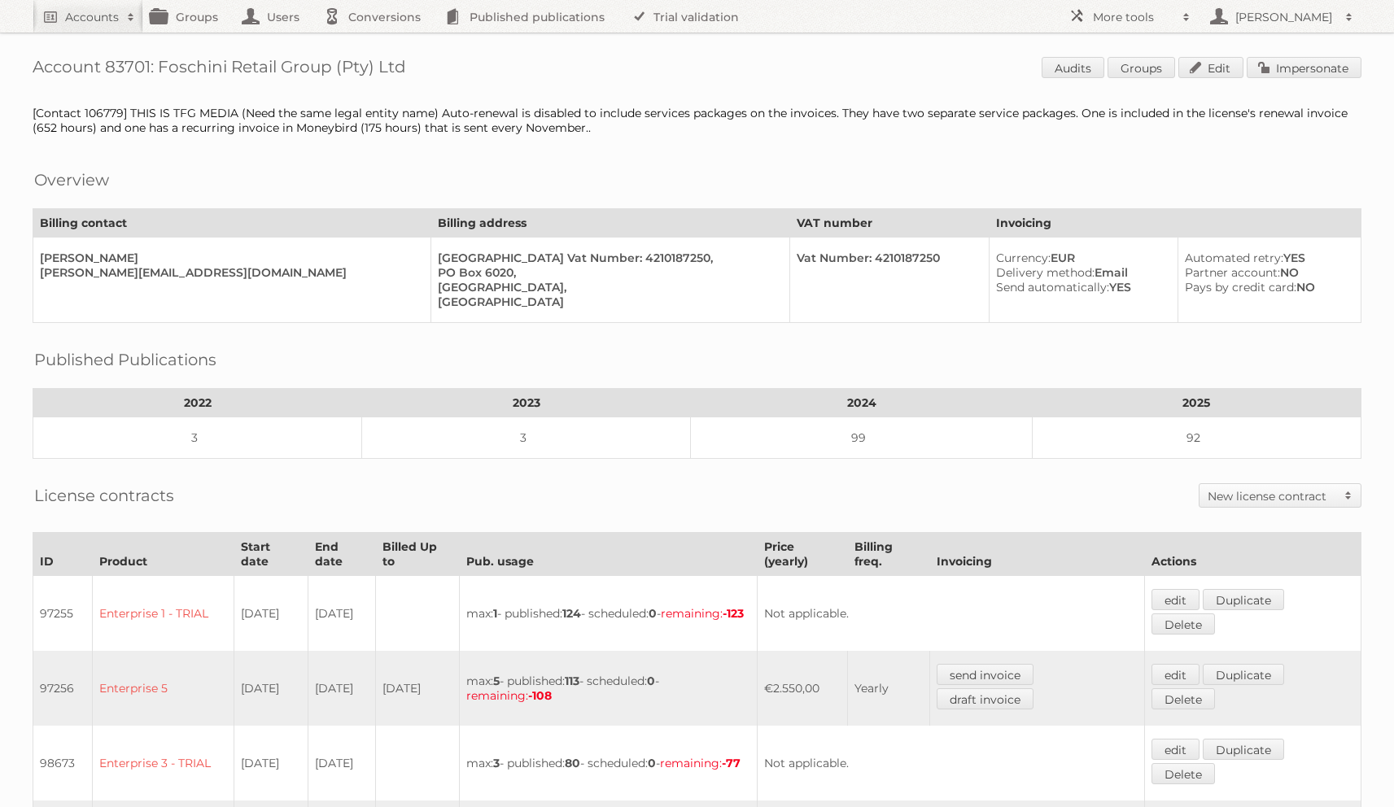
click at [1074, 78] on span "Audits Groups Edit Impersonate" at bounding box center [1202, 69] width 320 height 24
click at [1074, 71] on link "Audits" at bounding box center [1073, 67] width 63 height 21
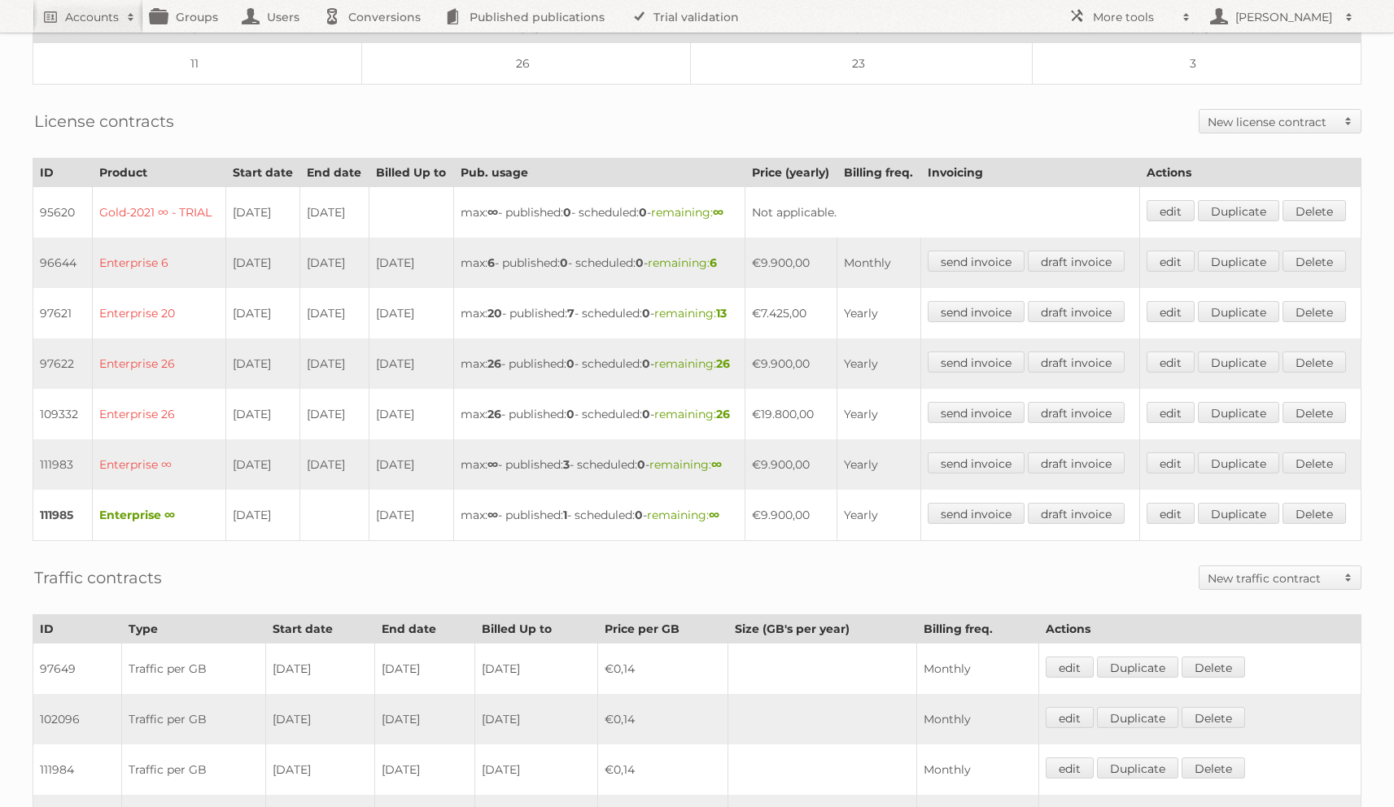
scroll to position [508, 0]
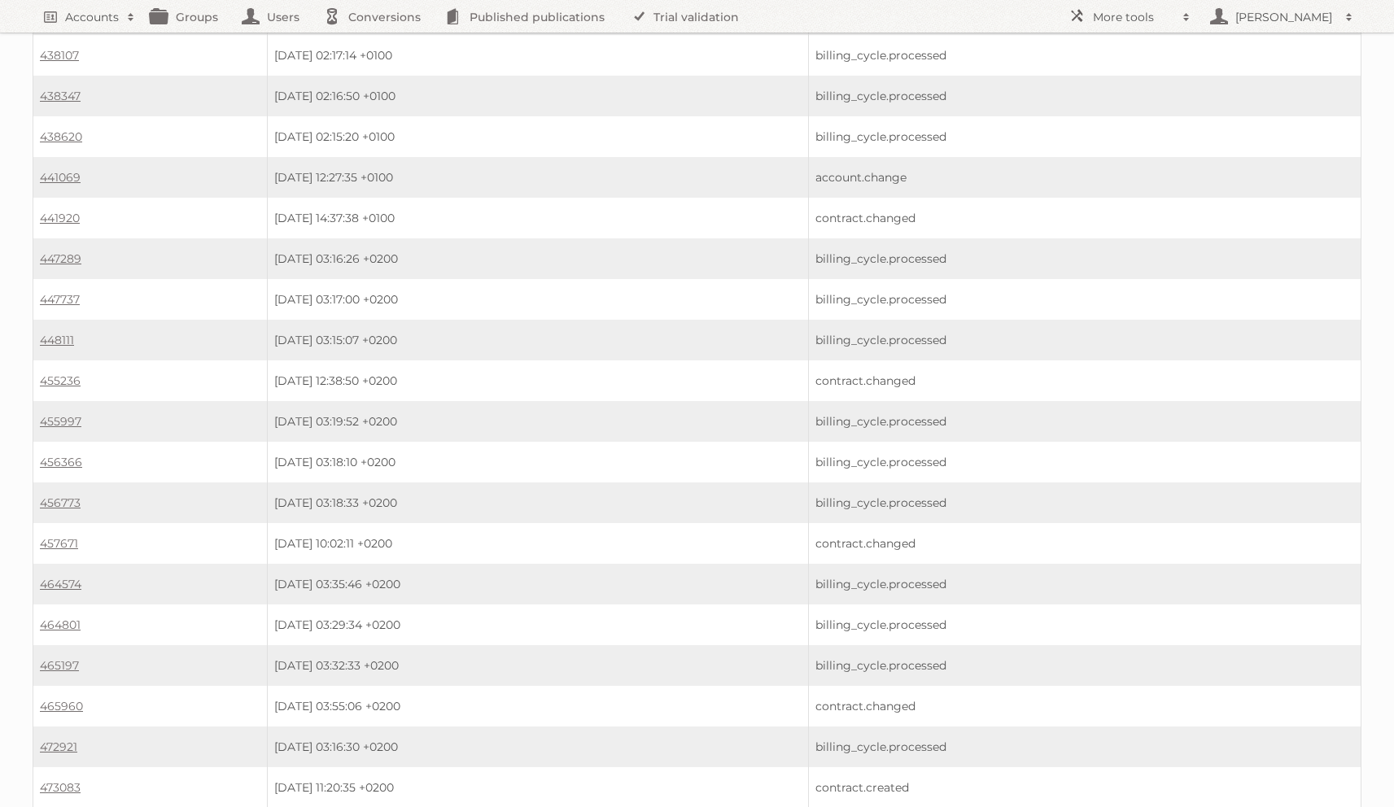
scroll to position [4166, 0]
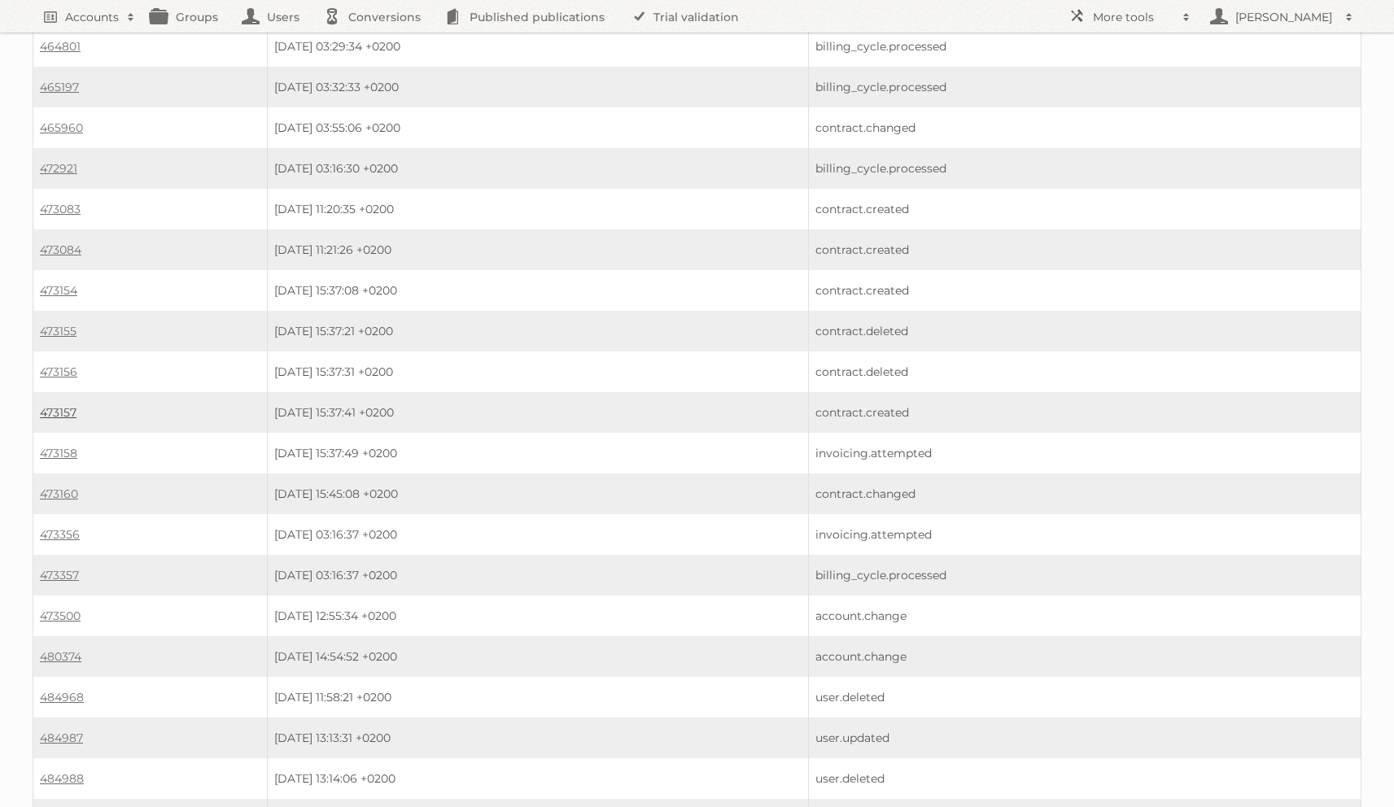
click at [58, 405] on link "473157" at bounding box center [58, 412] width 37 height 15
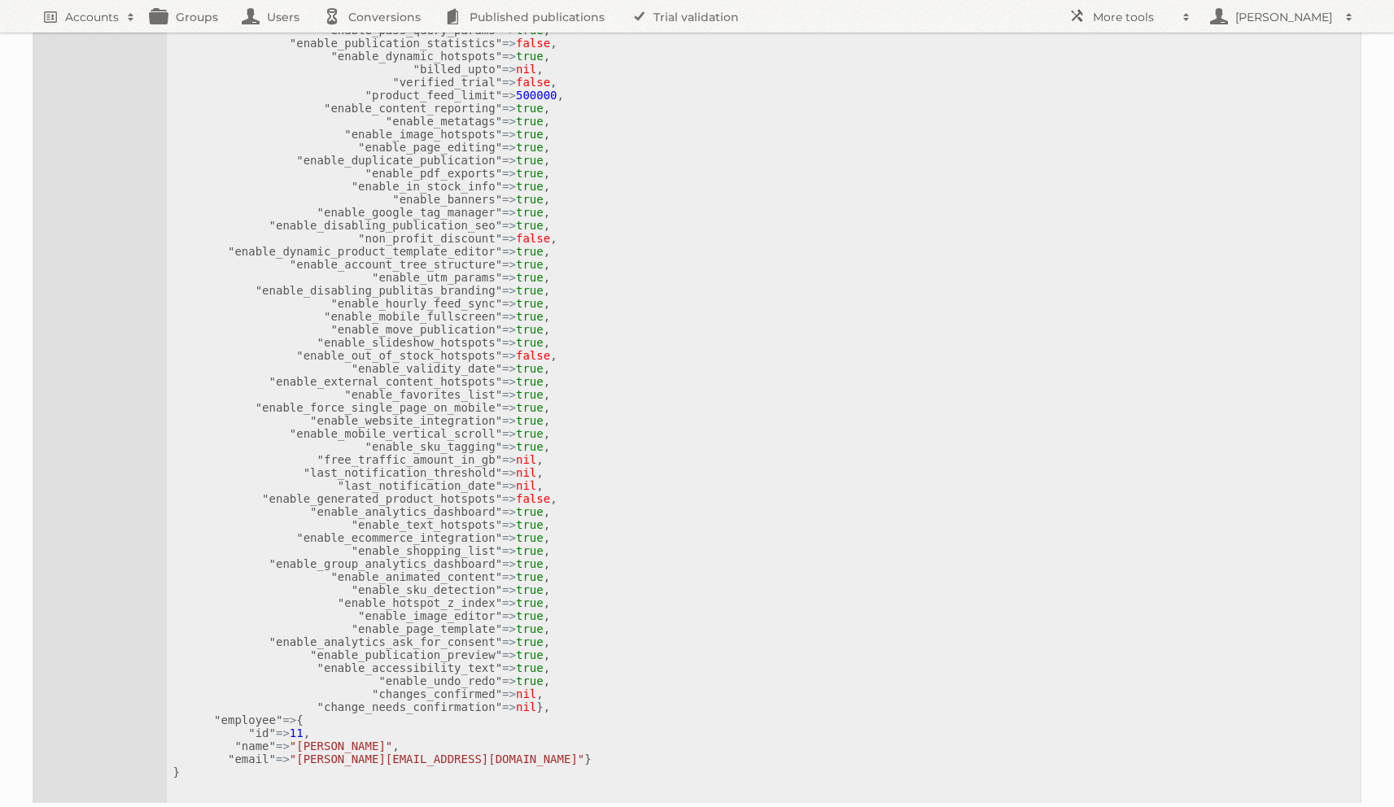
scroll to position [876, 0]
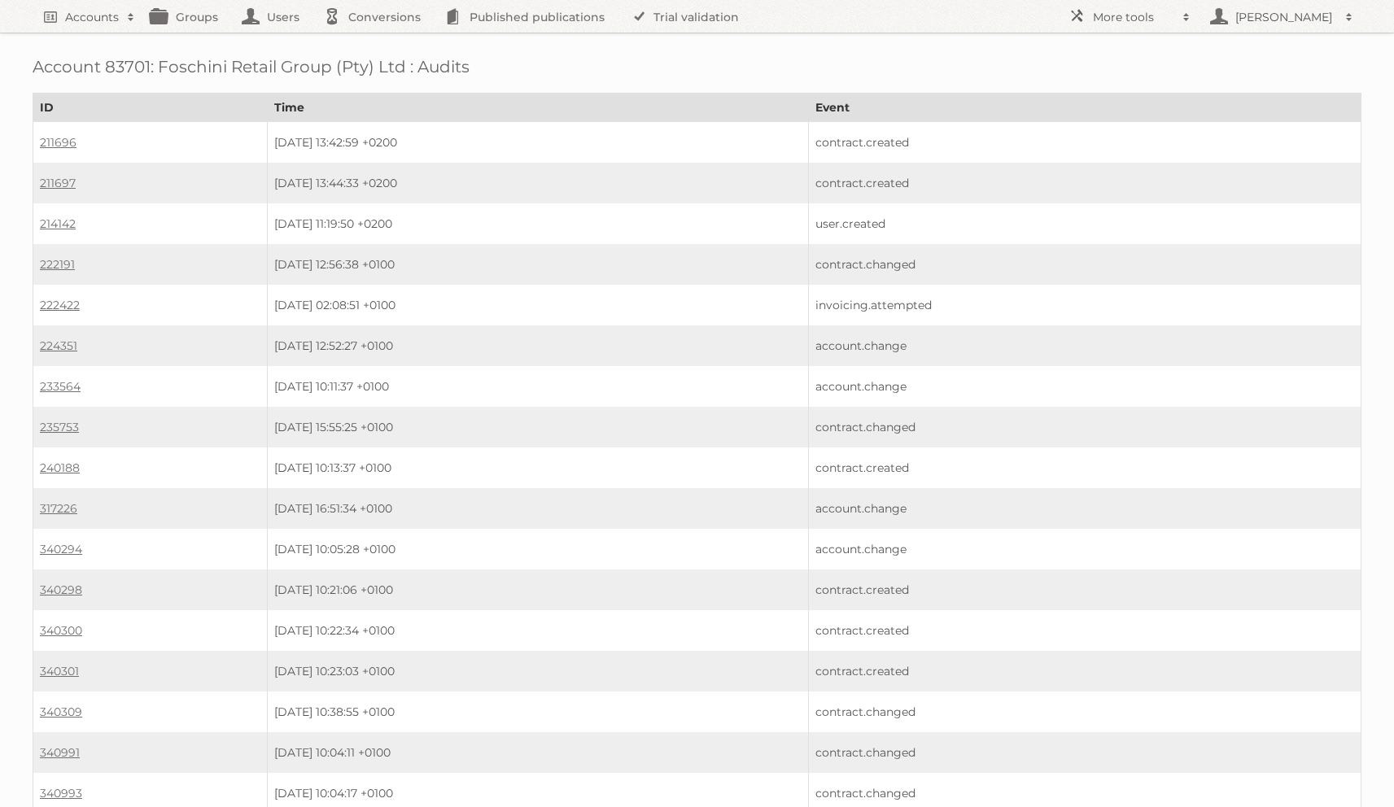
scroll to position [4166, 0]
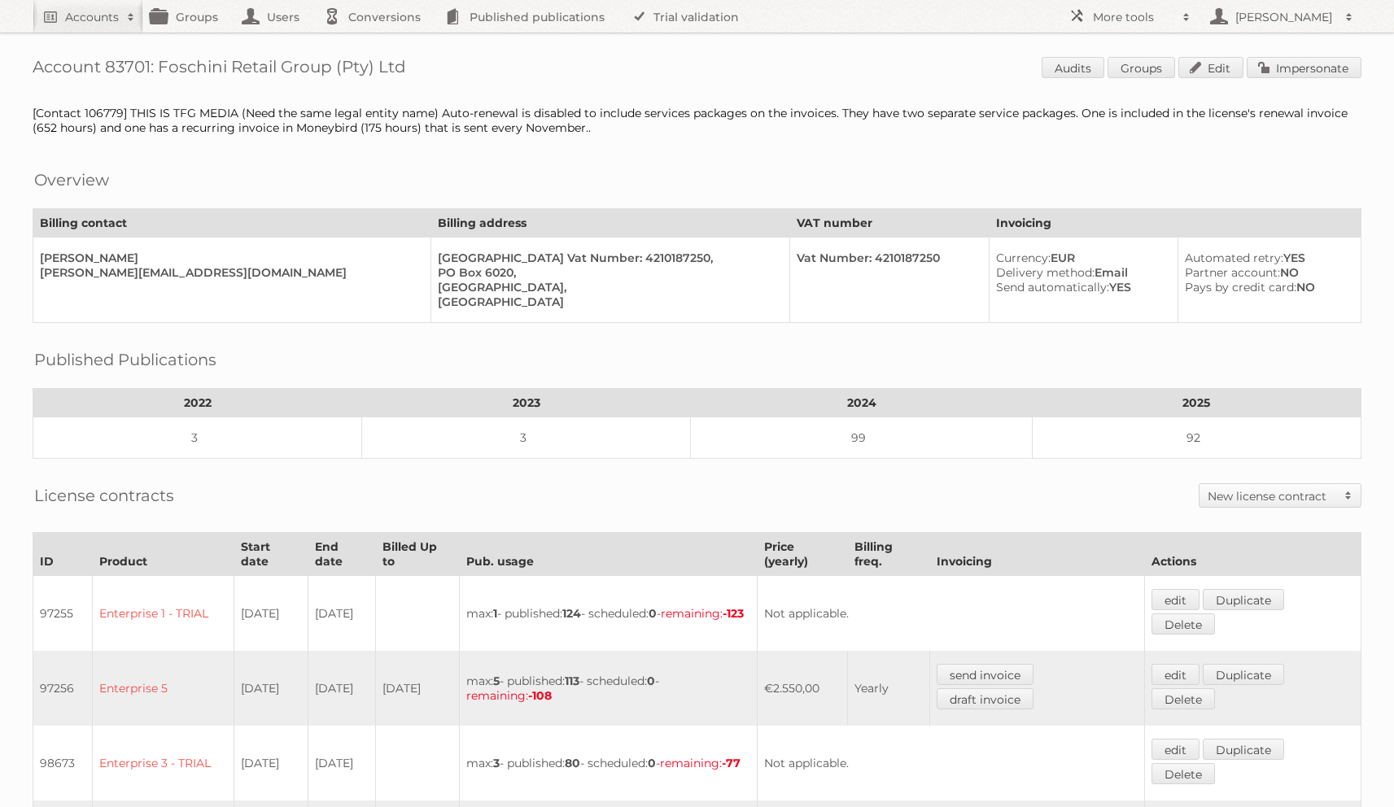
scroll to position [424, 0]
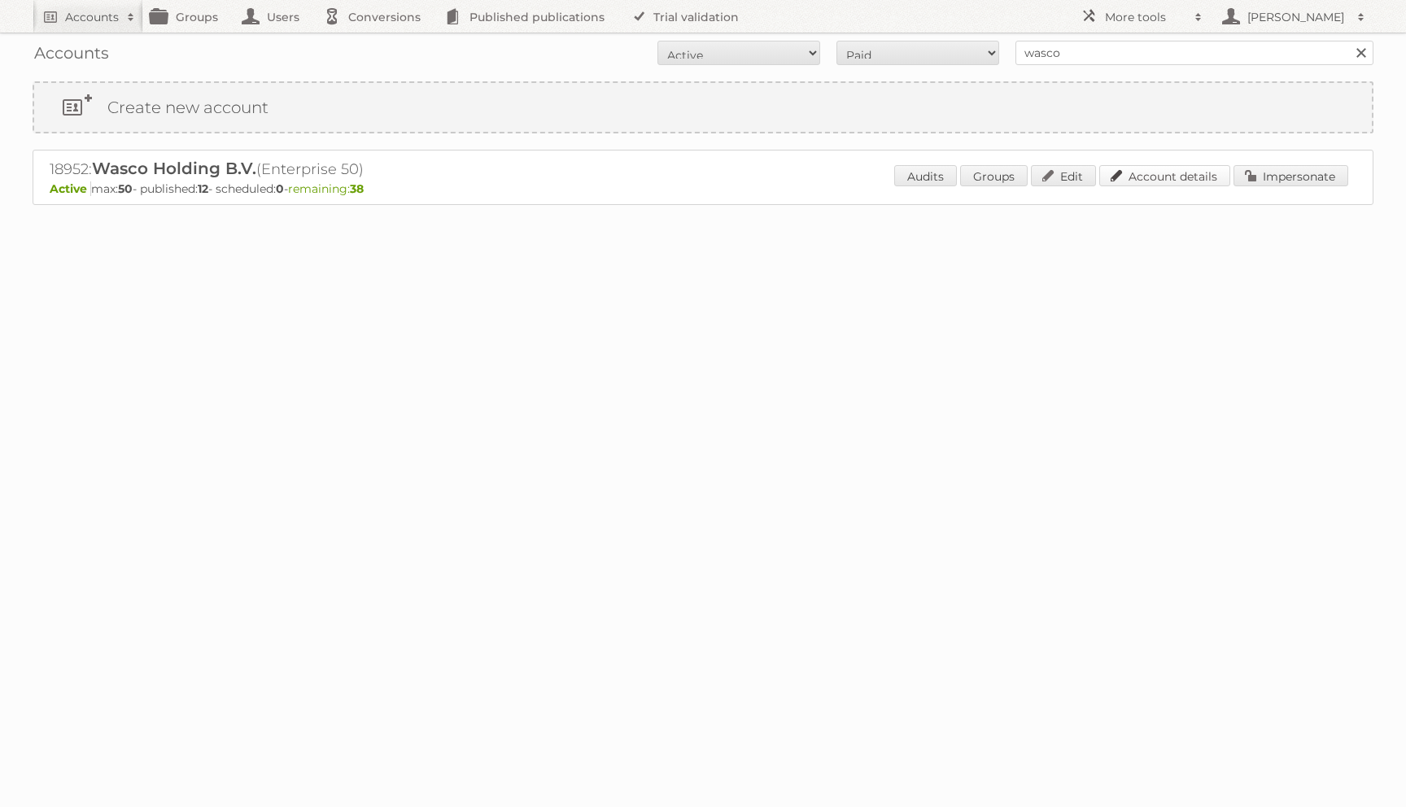
click at [1173, 177] on link "Account details" at bounding box center [1165, 175] width 131 height 21
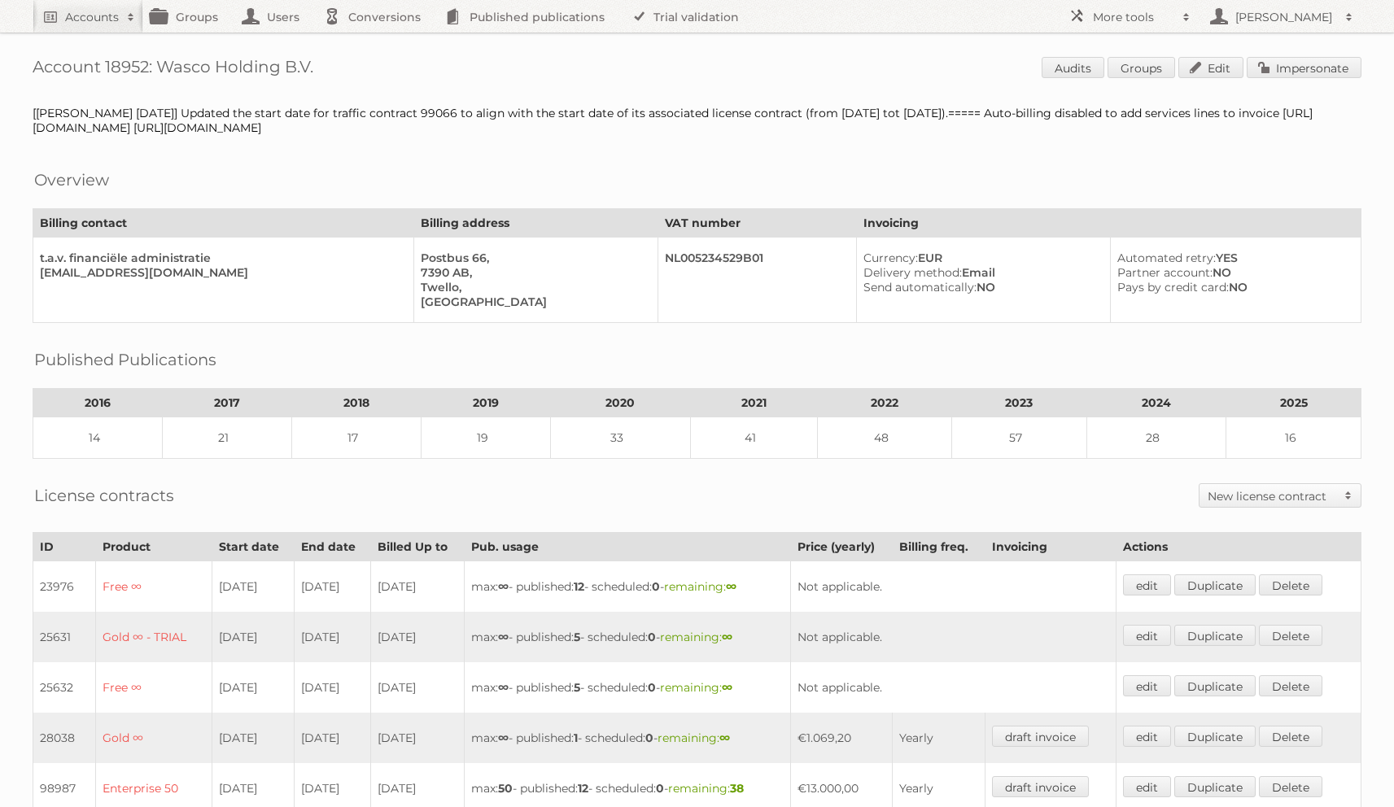
scroll to position [461, 0]
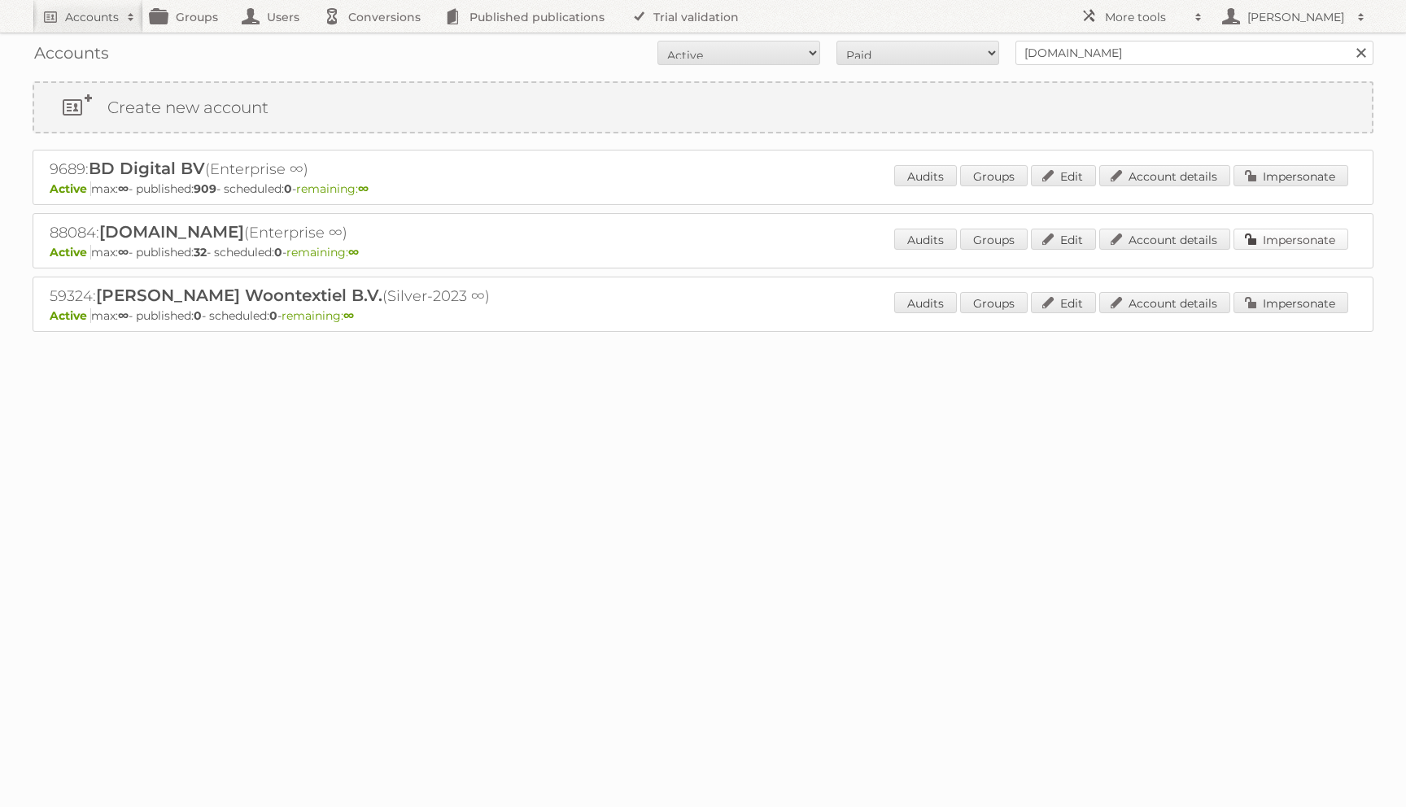
click at [1314, 247] on link "Impersonate" at bounding box center [1291, 239] width 115 height 21
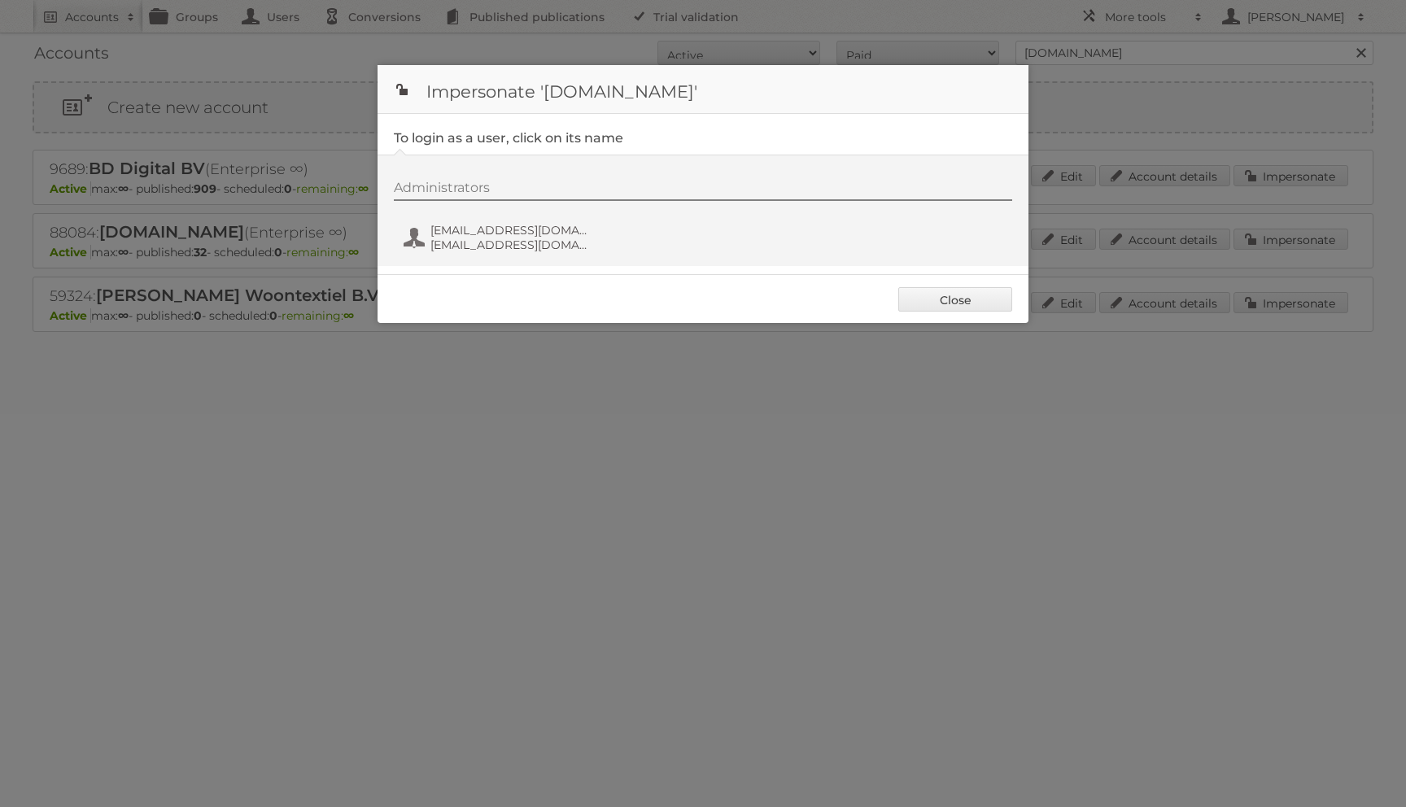
click at [453, 260] on div "Administrators fs+bol@publitas.com fs+bol@publitas.com" at bounding box center [703, 211] width 651 height 112
click at [475, 231] on span "fs+bol@publitas.com" at bounding box center [510, 230] width 158 height 15
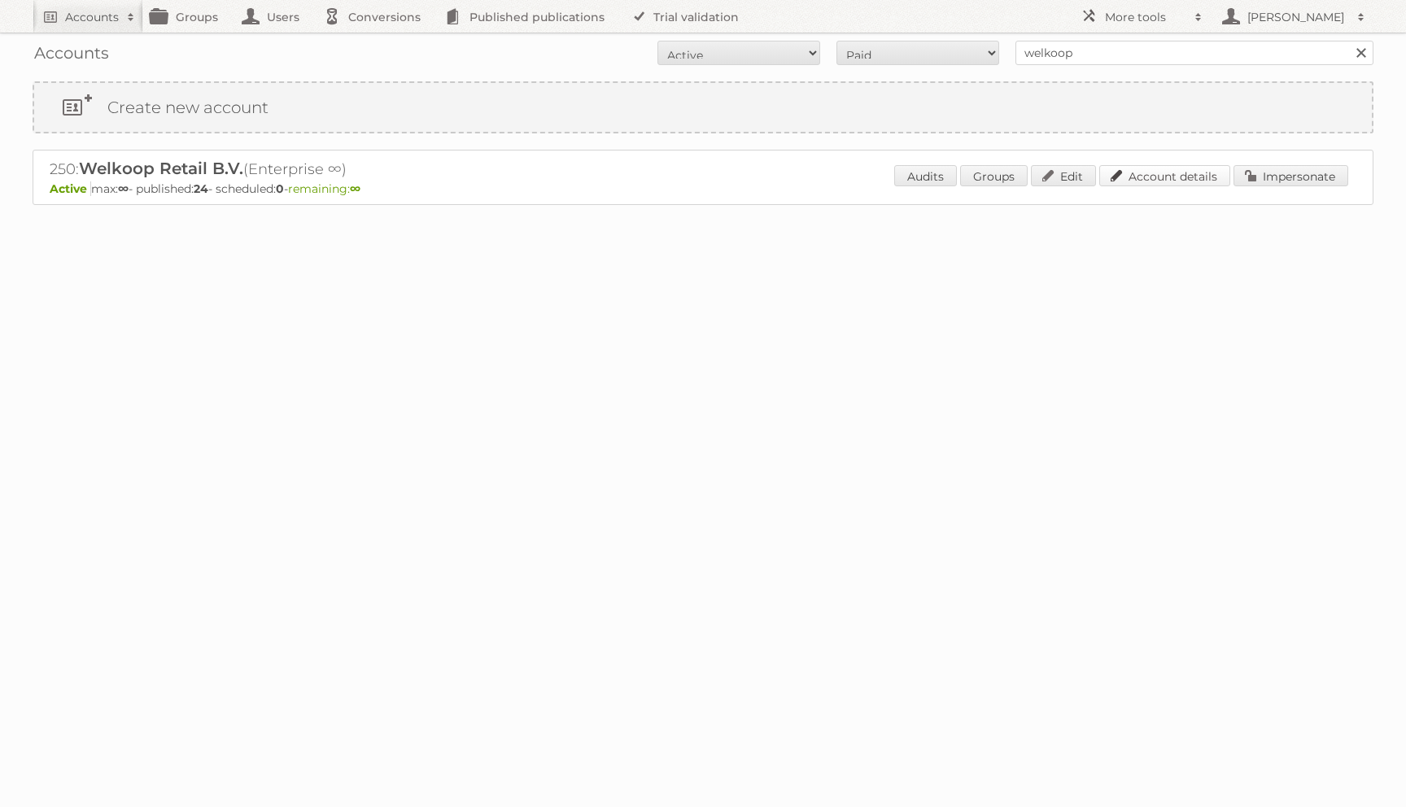
click at [1144, 175] on link "Account details" at bounding box center [1165, 175] width 131 height 21
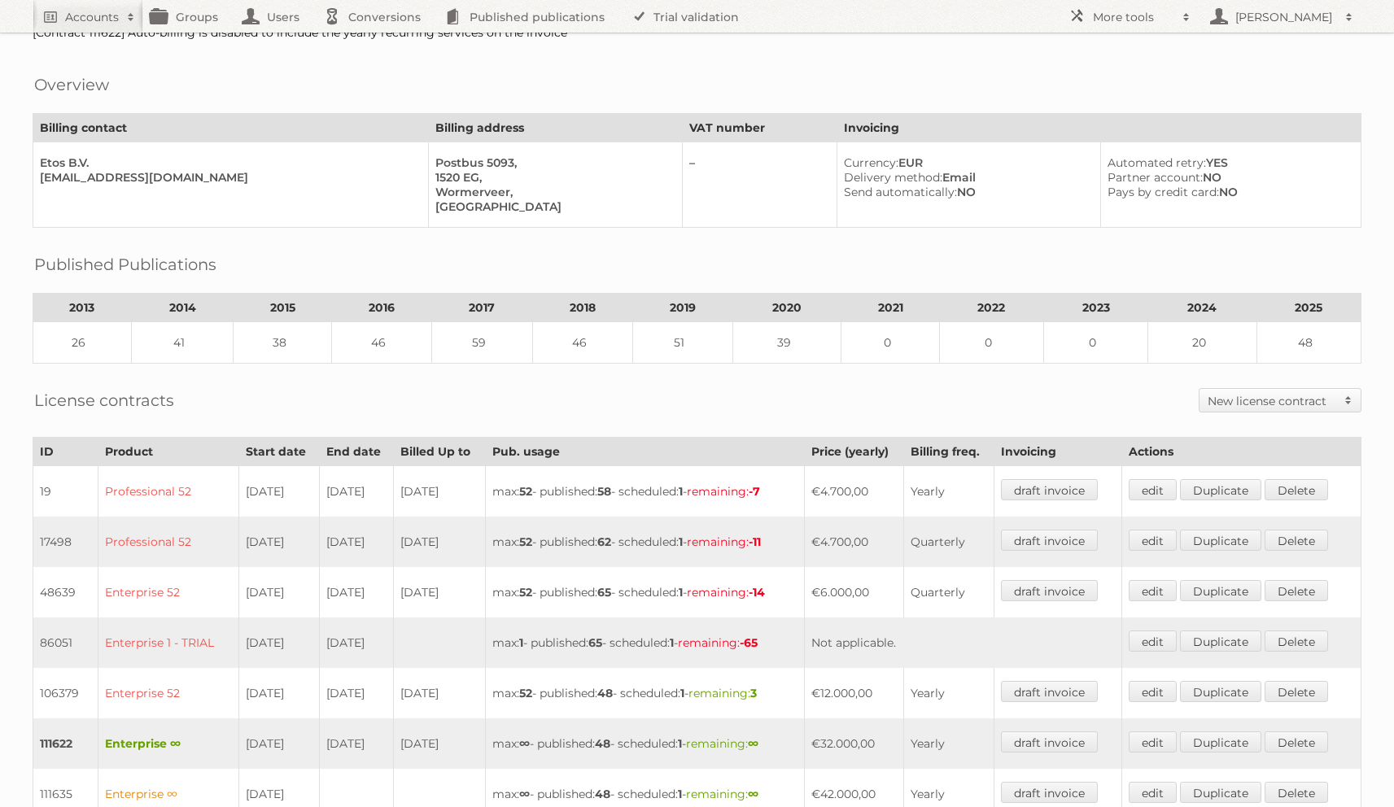
scroll to position [343, 0]
